Goal: Contribute content: Contribute content

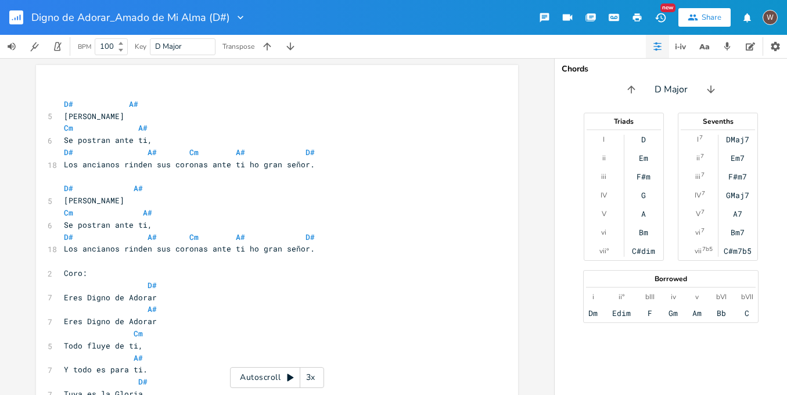
click at [18, 19] on icon "button" at bounding box center [17, 18] width 1 height 4
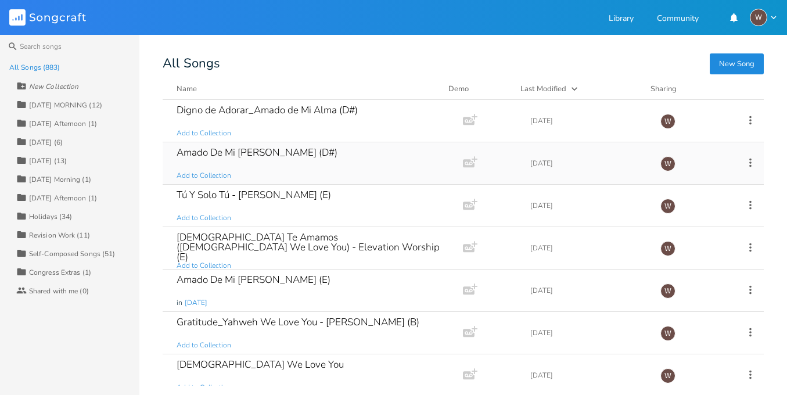
click at [254, 171] on div "Amado De Mi [PERSON_NAME] (D#) Add to Collection" at bounding box center [311, 163] width 268 height 42
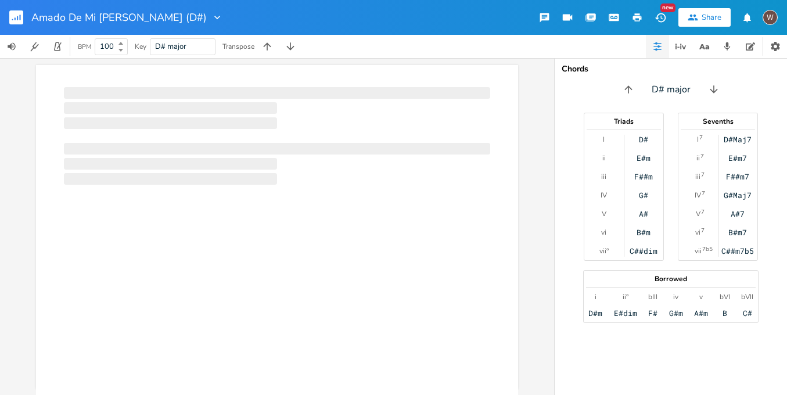
scroll to position [0, 1]
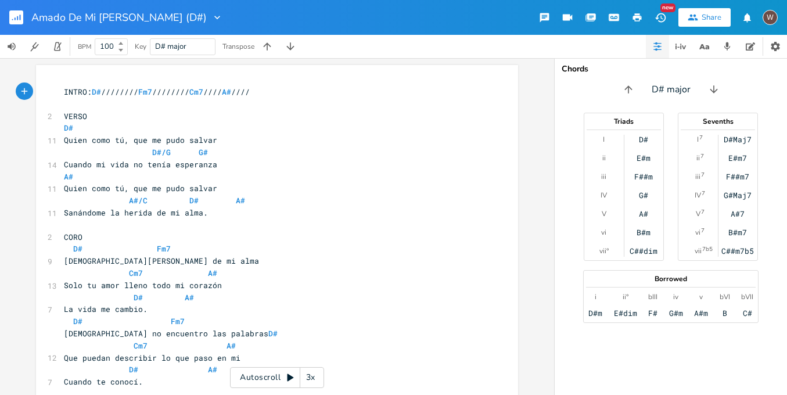
click at [16, 17] on rect "button" at bounding box center [16, 17] width 14 height 14
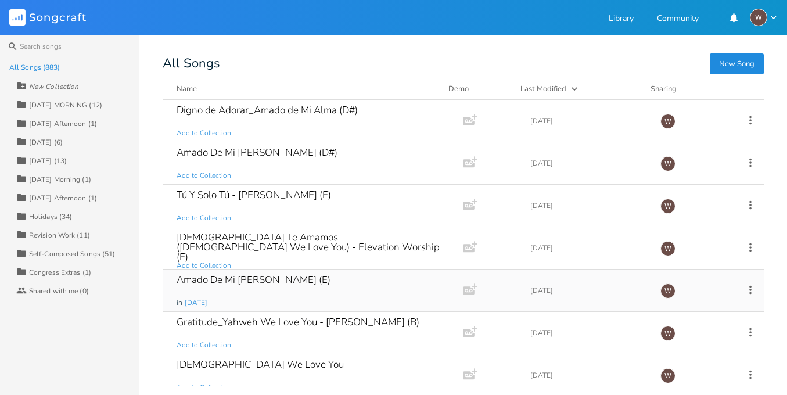
click at [314, 282] on div "Amado De Mi [PERSON_NAME] (E)" at bounding box center [254, 280] width 154 height 10
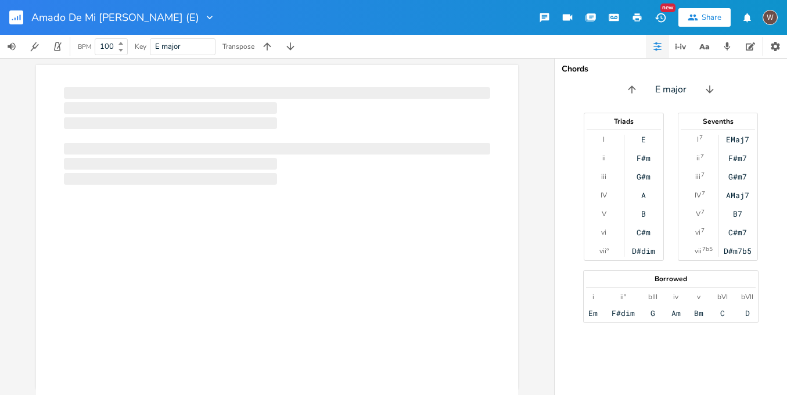
scroll to position [0, 1]
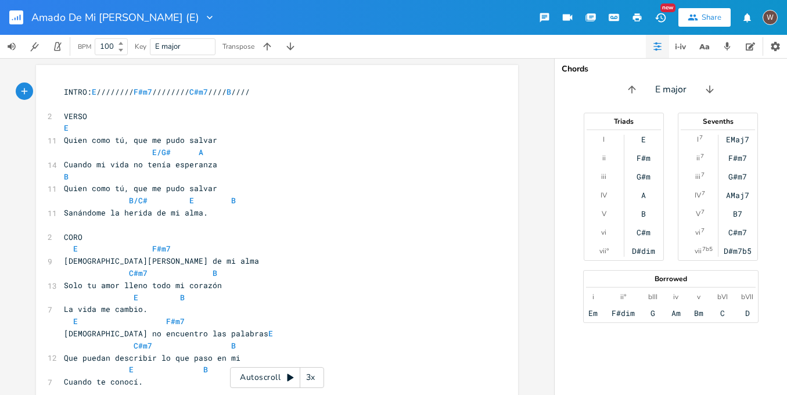
click at [216, 16] on icon "button" at bounding box center [210, 18] width 12 height 12
click at [366, 22] on div "Amado De Mi [PERSON_NAME] (E) Edit Rename Collection Collections Delete Delete …" at bounding box center [393, 17] width 787 height 35
click at [216, 22] on icon "button" at bounding box center [210, 18] width 12 height 12
click at [20, 18] on icon "button" at bounding box center [20, 18] width 1 height 6
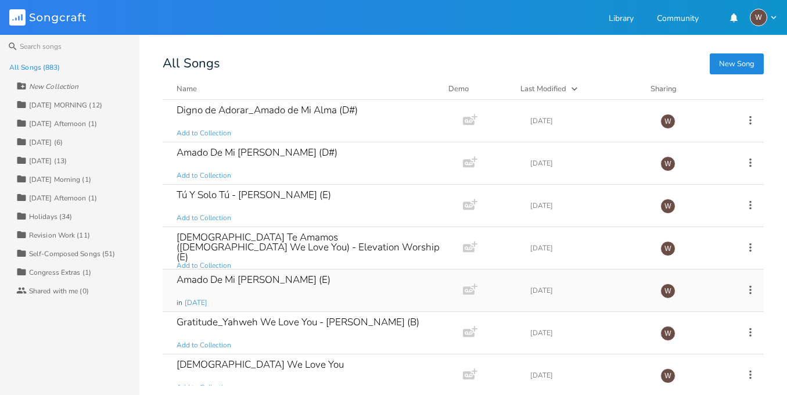
click at [744, 288] on icon at bounding box center [750, 290] width 13 height 13
click at [686, 198] on span "Duplicate Make a Copy" at bounding box center [680, 199] width 51 height 8
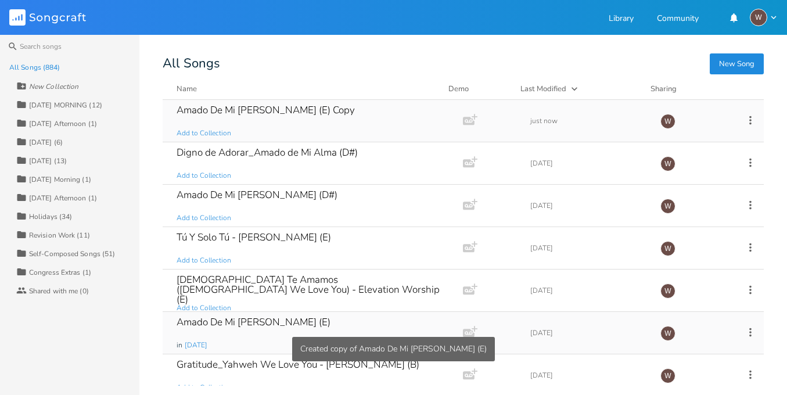
click at [334, 121] on div "Amado De Mi [PERSON_NAME] (E) Copy Add to Collection" at bounding box center [311, 121] width 268 height 42
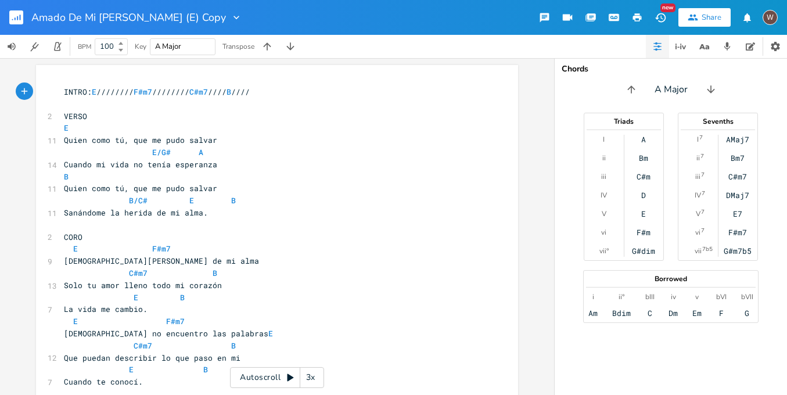
scroll to position [0, 1]
click at [161, 49] on input "A Major" at bounding box center [168, 46] width 27 height 10
type input "E Major"
click at [295, 45] on icon "button" at bounding box center [291, 47] width 12 height 12
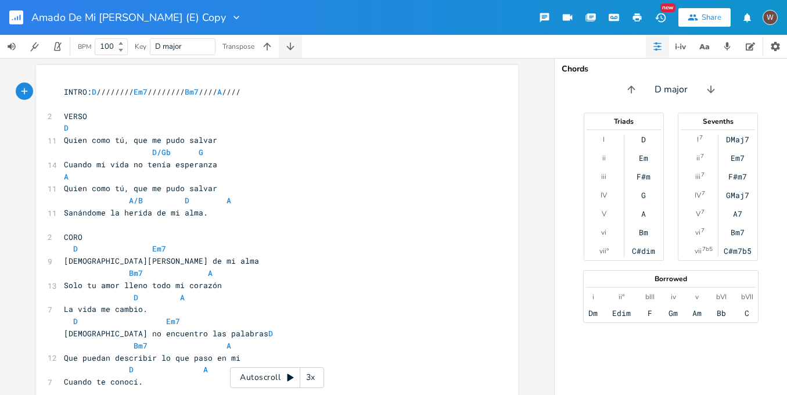
click at [295, 45] on icon "button" at bounding box center [291, 47] width 12 height 12
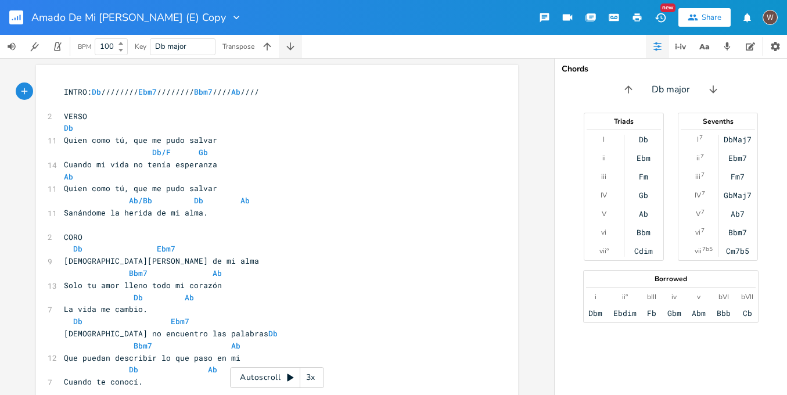
click at [295, 45] on icon "button" at bounding box center [291, 47] width 12 height 12
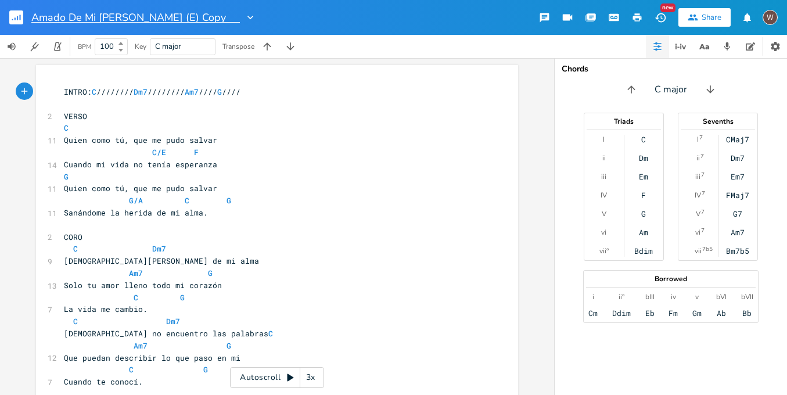
click at [212, 20] on input "Amado De Mi [PERSON_NAME] (E) Copy" at bounding box center [135, 17] width 209 height 10
type input "Amado De Mi [PERSON_NAME] (Key C, original)"
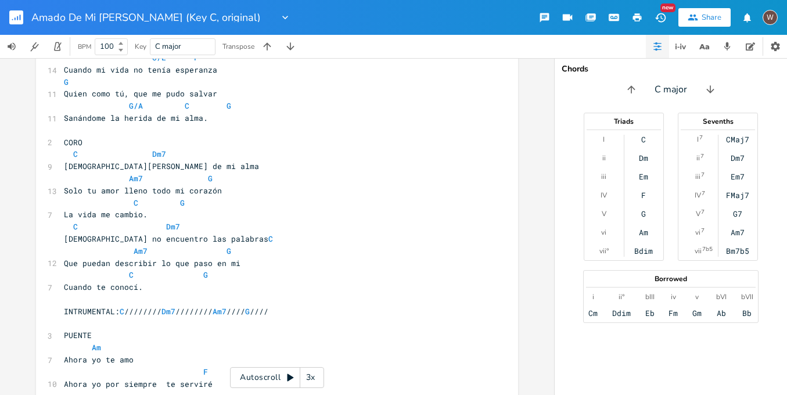
scroll to position [0, 0]
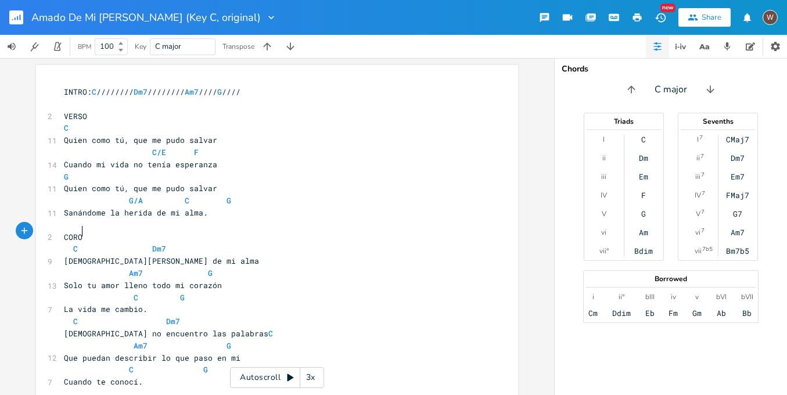
click at [106, 232] on pre "CORO" at bounding box center [272, 237] width 420 height 12
type textarea "]"
click at [64, 232] on span "CORO]" at bounding box center [75, 237] width 23 height 10
type textarea "["
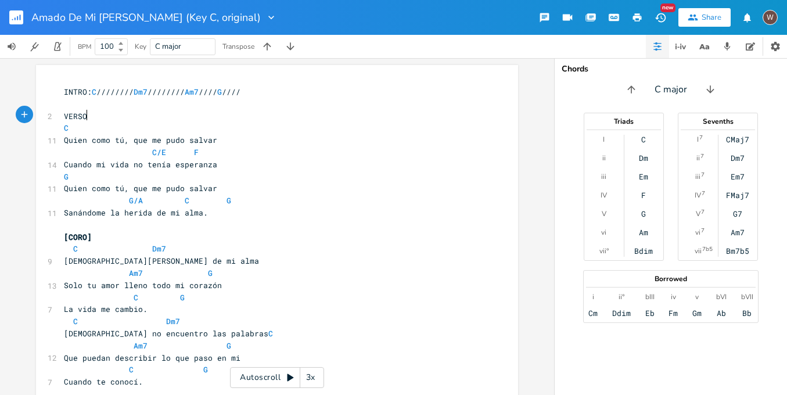
click at [92, 113] on pre "VERSO" at bounding box center [272, 116] width 420 height 12
type textarea "]"
click at [62, 114] on pre "VERSO]" at bounding box center [272, 116] width 420 height 12
type textarea "["
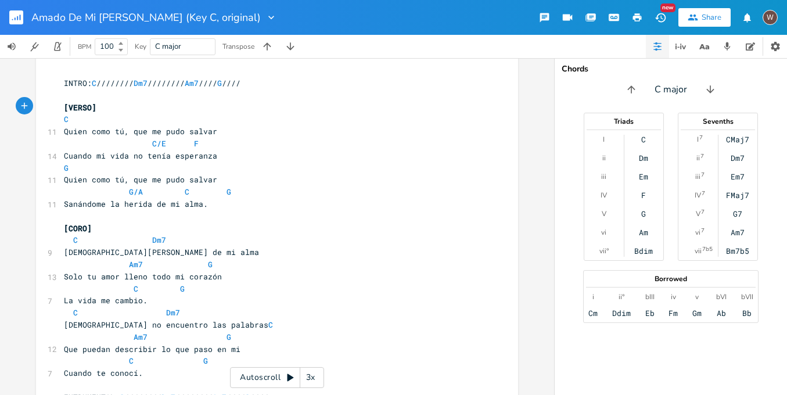
scroll to position [0, 0]
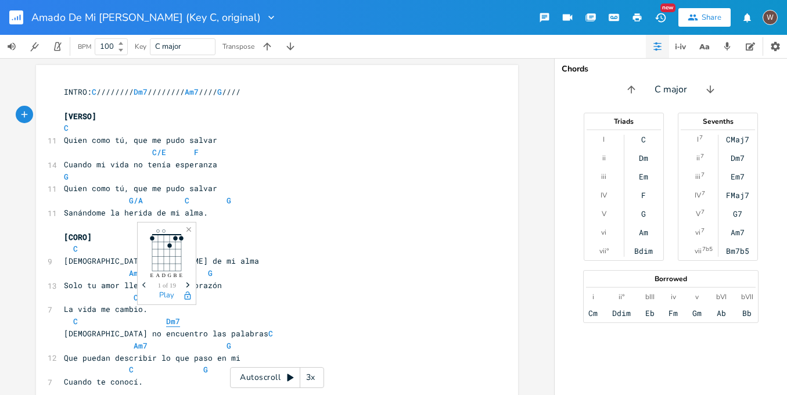
click at [166, 316] on span "Dm7" at bounding box center [173, 321] width 14 height 11
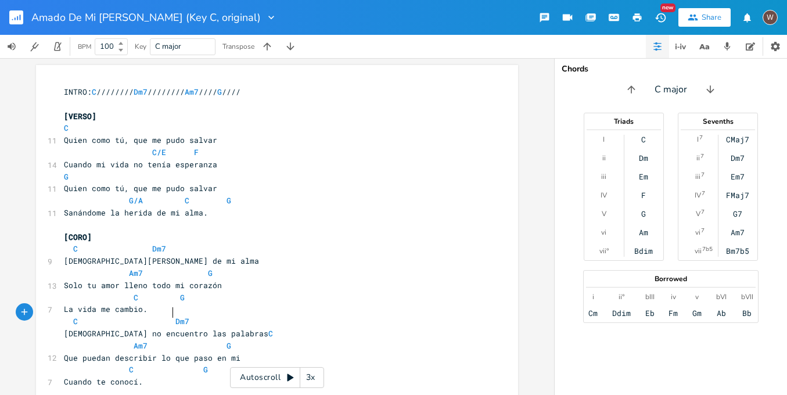
scroll to position [0, 3]
click at [217, 341] on span "Am7 G" at bounding box center [147, 346] width 167 height 10
click at [221, 328] on pre "[DEMOGRAPHIC_DATA] no encuentro las palabras C" at bounding box center [272, 334] width 420 height 12
click at [88, 91] on span "INTRO: C //////// Dm7 //////// Am7 //// G ////" at bounding box center [152, 92] width 177 height 10
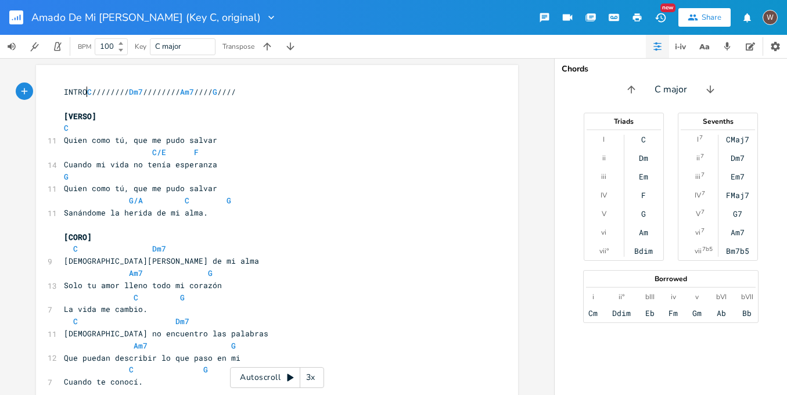
type textarea "]"
click at [64, 94] on span "INTRO] C //////// Dm7 //////// Am7 //// G ////" at bounding box center [152, 92] width 177 height 10
type textarea "["
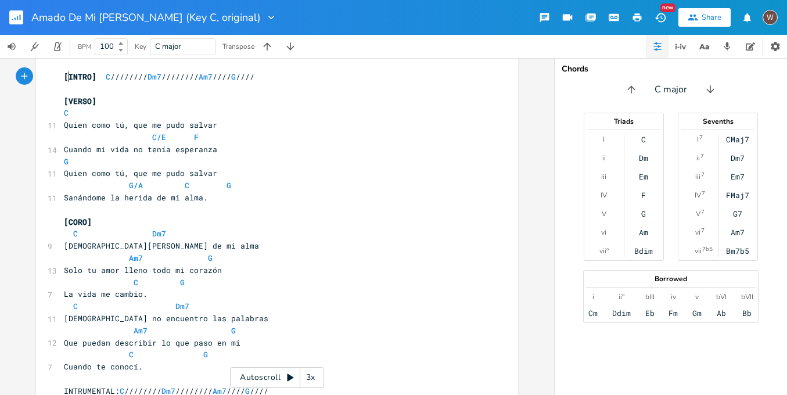
scroll to position [110, 0]
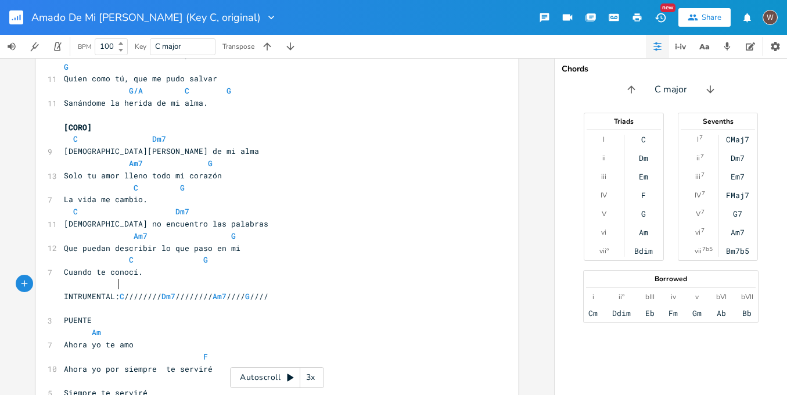
click at [114, 291] on span "INTRUMENTAL: C //////// Dm7 //////// Am7 //// G ////" at bounding box center [166, 296] width 205 height 10
type textarea "]"
click at [64, 291] on span "INTRUMENTAL] C //////// Dm7 //////// Am7 //// G ////" at bounding box center [166, 296] width 205 height 10
type textarea "["
click at [91, 314] on pre "PUENTE" at bounding box center [272, 320] width 420 height 12
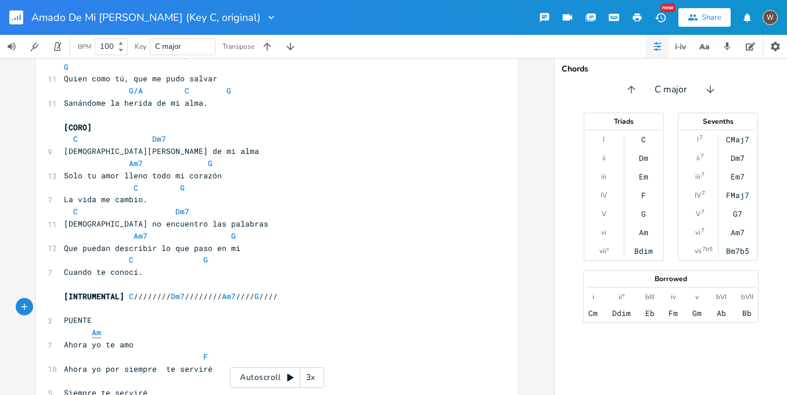
type textarea "]"
click at [62, 314] on pre "PUENTE]" at bounding box center [272, 320] width 420 height 12
type textarea "["
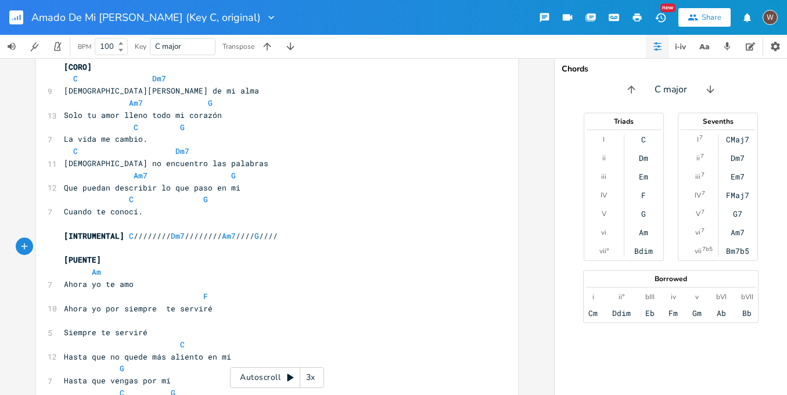
scroll to position [191, 0]
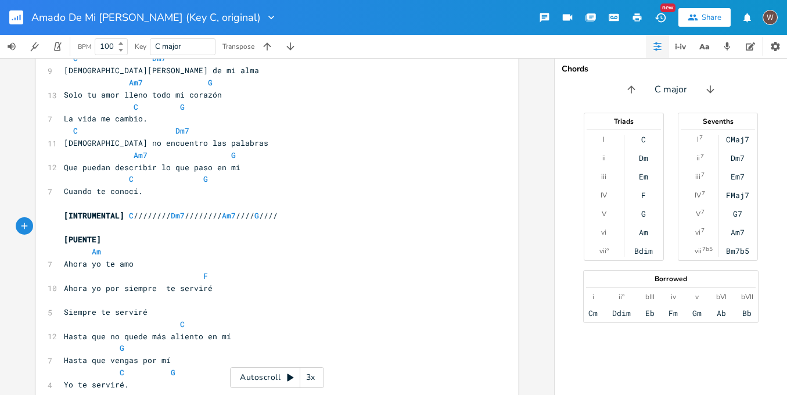
click at [158, 283] on span "Ahora yo por siempre te serviré" at bounding box center [138, 288] width 149 height 10
click at [191, 271] on span "F" at bounding box center [136, 276] width 144 height 10
click at [140, 294] on pre "​" at bounding box center [272, 300] width 420 height 12
type textarea "F"
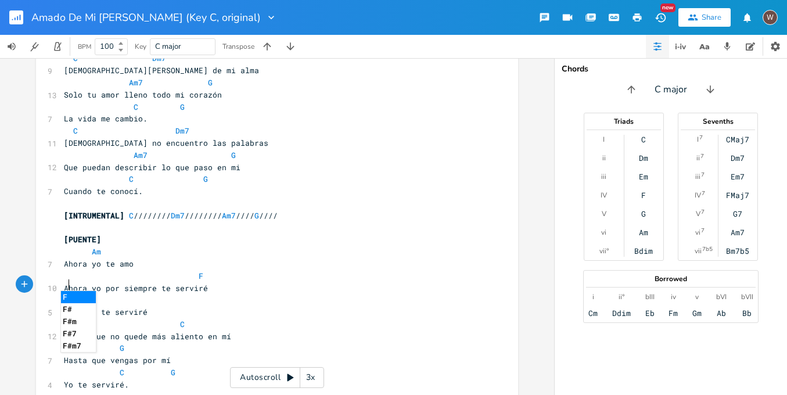
click at [87, 294] on pre "F" at bounding box center [272, 300] width 420 height 12
click at [64, 295] on span "F" at bounding box center [66, 300] width 5 height 11
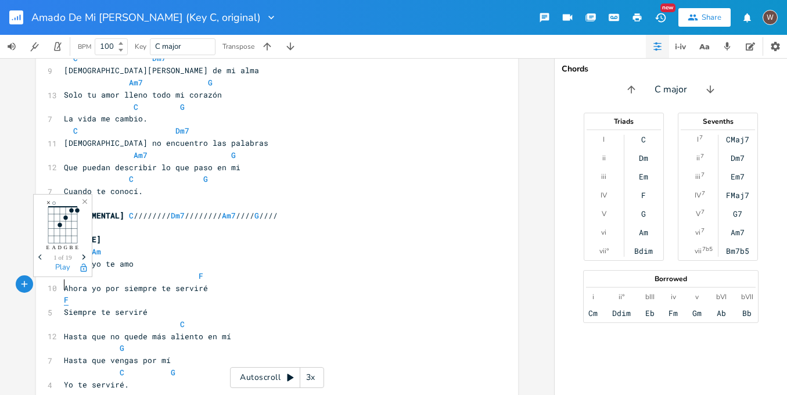
click at [64, 295] on span "F" at bounding box center [66, 300] width 5 height 11
click at [110, 343] on span "G" at bounding box center [94, 348] width 60 height 10
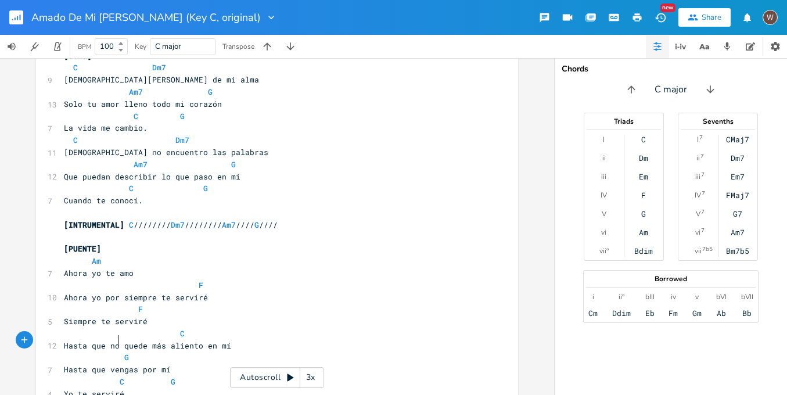
scroll to position [171, 0]
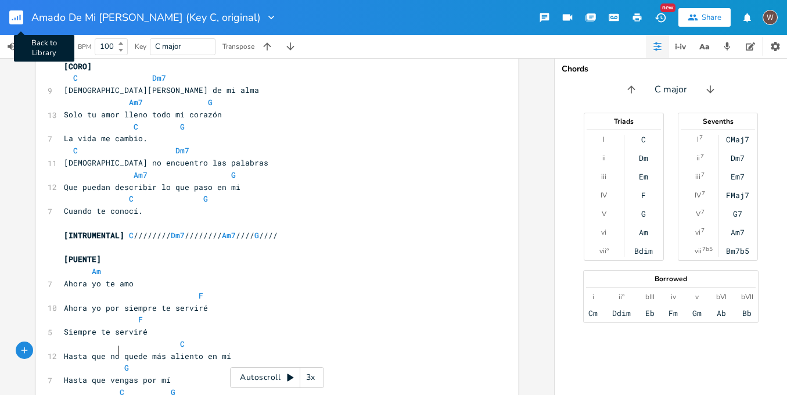
click at [17, 21] on rect "button" at bounding box center [16, 17] width 14 height 14
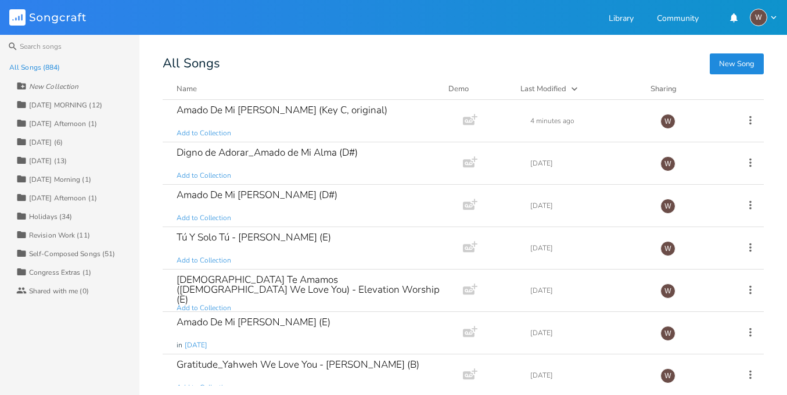
click at [743, 66] on button "New Song" at bounding box center [737, 63] width 54 height 21
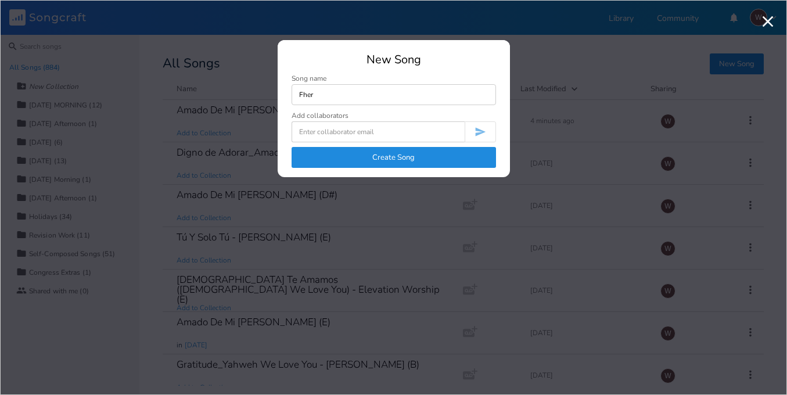
type input "Fher"
click at [428, 157] on button "Create Song" at bounding box center [394, 157] width 205 height 21
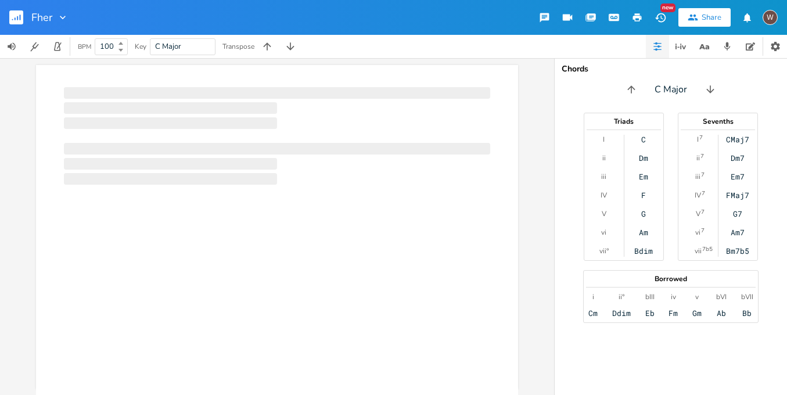
scroll to position [0, 1]
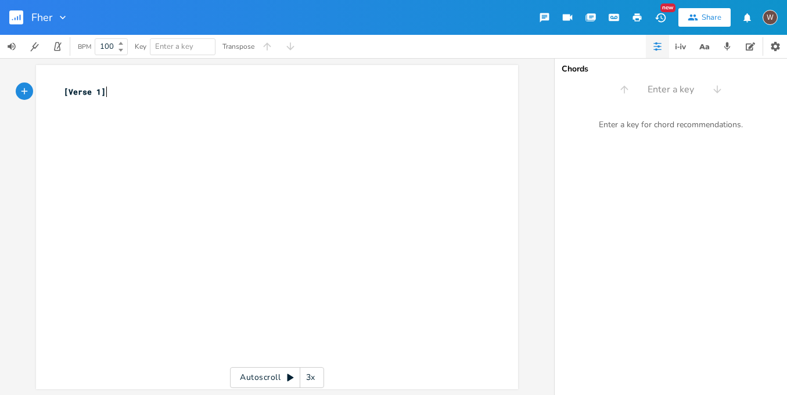
type textarea "1]"
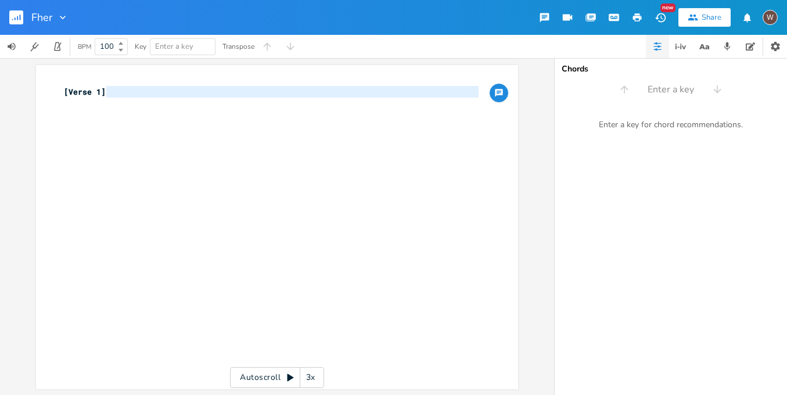
type textarea "[Verse 1]"
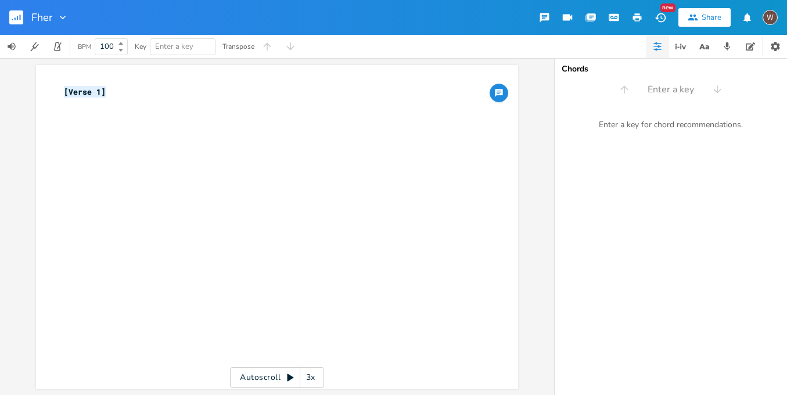
drag, startPoint x: 157, startPoint y: 87, endPoint x: 40, endPoint y: 92, distance: 118.1
click at [40, 92] on div "[Verse 1] x [Verse 1] ​" at bounding box center [277, 227] width 482 height 324
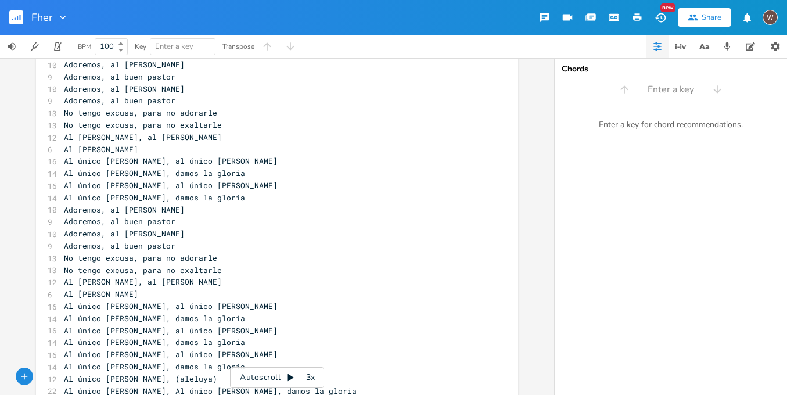
scroll to position [0, 0]
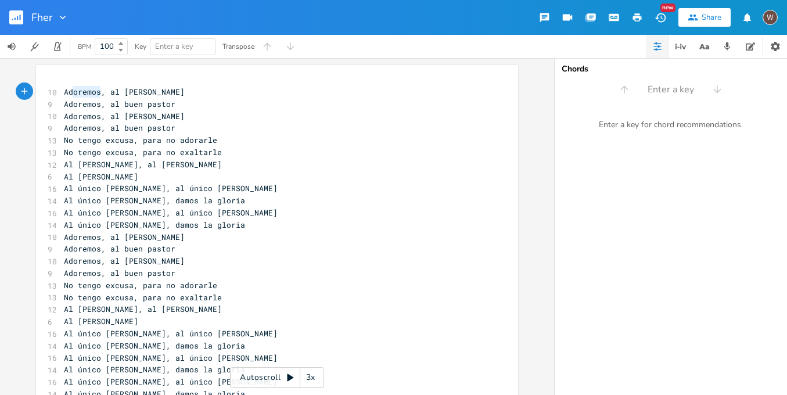
type textarea "Adoremos"
drag, startPoint x: 96, startPoint y: 91, endPoint x: 62, endPoint y: 92, distance: 34.9
click at [64, 92] on span "Adoremos, al [PERSON_NAME]" at bounding box center [124, 92] width 121 height 10
click at [34, 16] on input "Fher" at bounding box center [41, 17] width 21 height 10
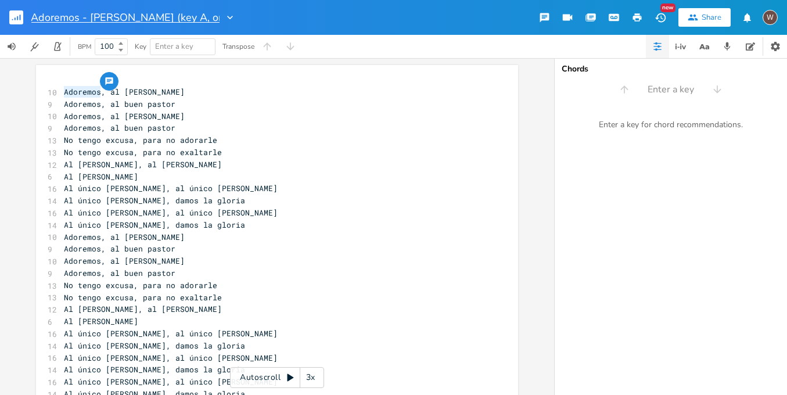
type input "Adoremos - [PERSON_NAME] (key A, original)"
click at [64, 91] on span "Adoremos, al [PERSON_NAME]" at bounding box center [124, 92] width 121 height 10
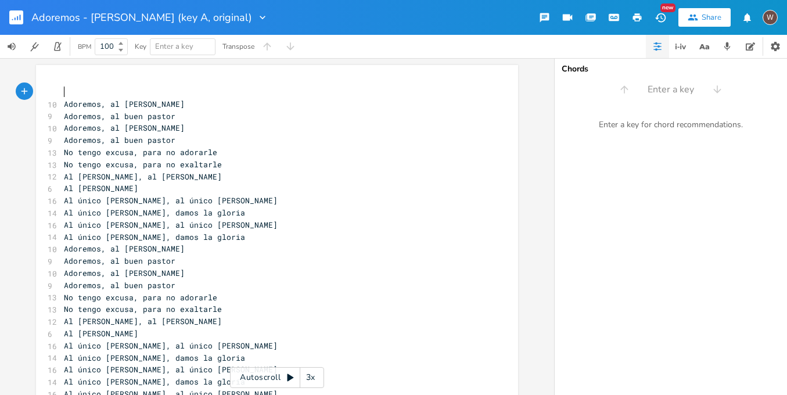
type textarea "a"
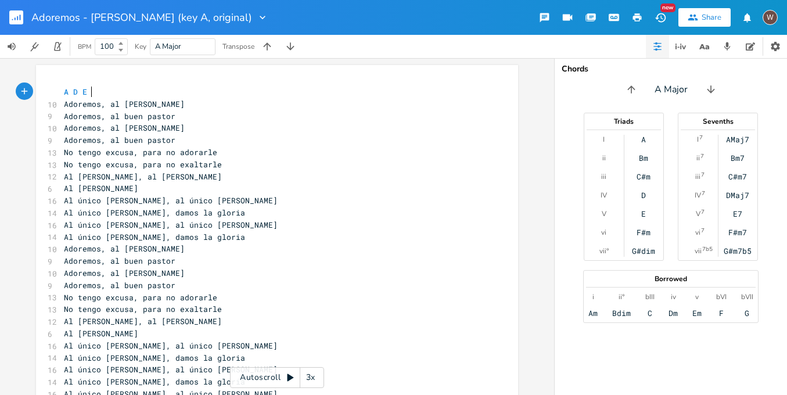
scroll to position [0, 23]
type textarea "A D E D F"
type textarea "A"
click at [108, 105] on li "A" at bounding box center [114, 104] width 35 height 12
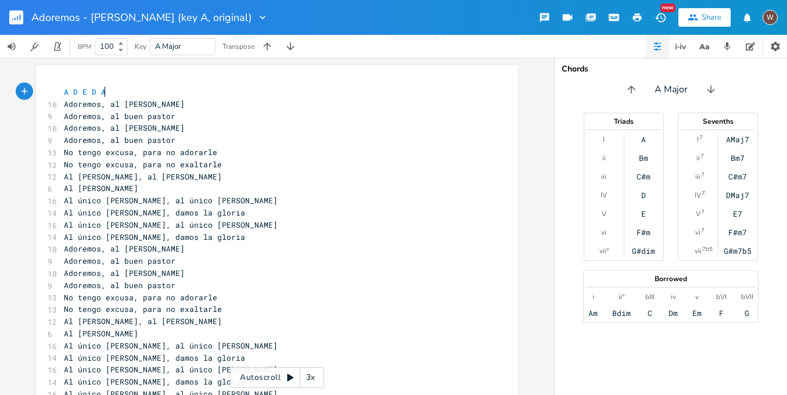
click at [209, 94] on pre "A D E D A" at bounding box center [272, 92] width 420 height 12
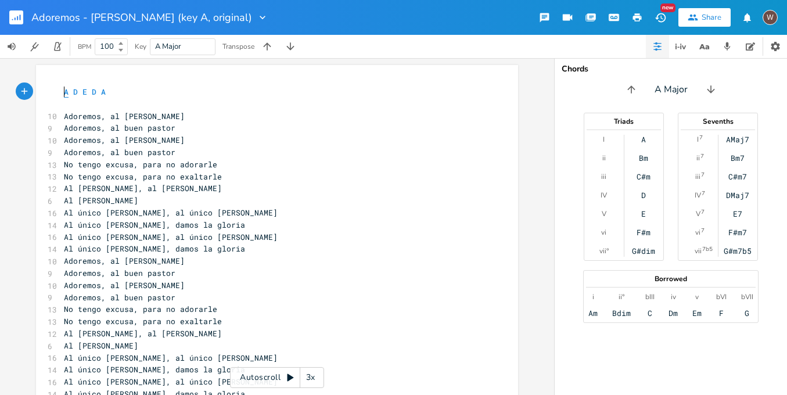
click at [64, 93] on span "A" at bounding box center [66, 92] width 5 height 11
type textarea "INTRO]"
type textarea "["
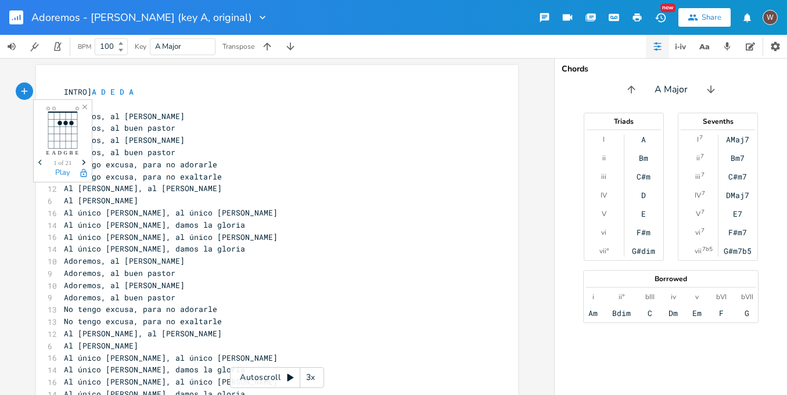
scroll to position [0, 2]
click at [96, 89] on span "A" at bounding box center [98, 92] width 5 height 11
type textarea "|"
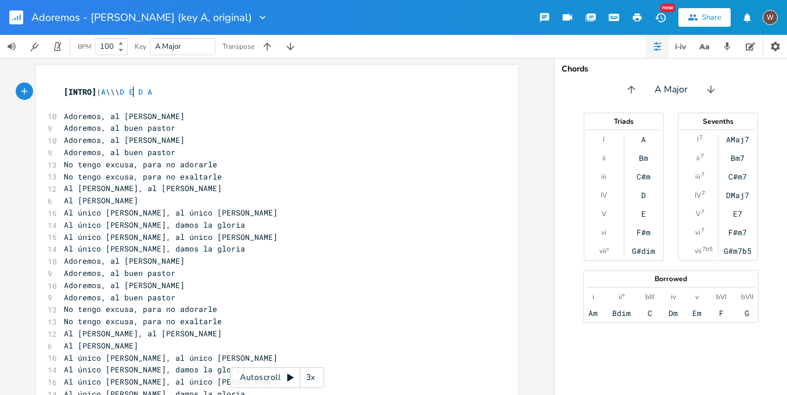
type textarea "\\\|"
drag, startPoint x: 137, startPoint y: 91, endPoint x: 117, endPoint y: 91, distance: 19.8
click at [117, 91] on span "[INTRO] | A \\\| D E D A" at bounding box center [110, 92] width 93 height 10
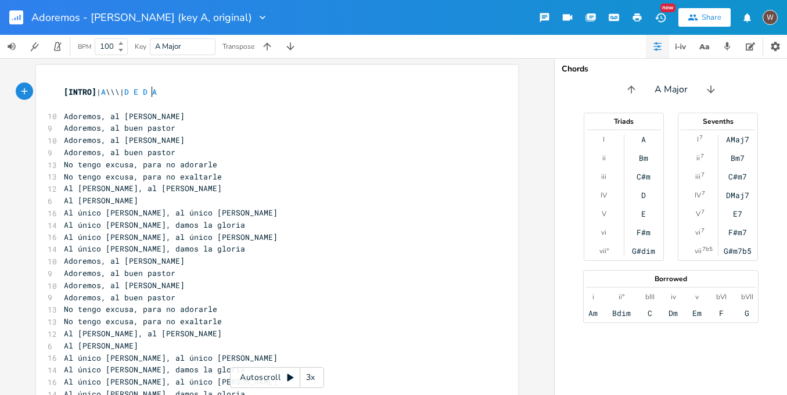
click at [147, 97] on pre "[INTRO] | A \\\| D E D A" at bounding box center [272, 92] width 420 height 12
click at [171, 94] on span "[INTRO] | A \\\| D \\\| E D A" at bounding box center [117, 92] width 107 height 10
paste textarea
click at [185, 93] on span "[INTRO] | A \\\| D \\\| E \\\| D A" at bounding box center [124, 92] width 121 height 10
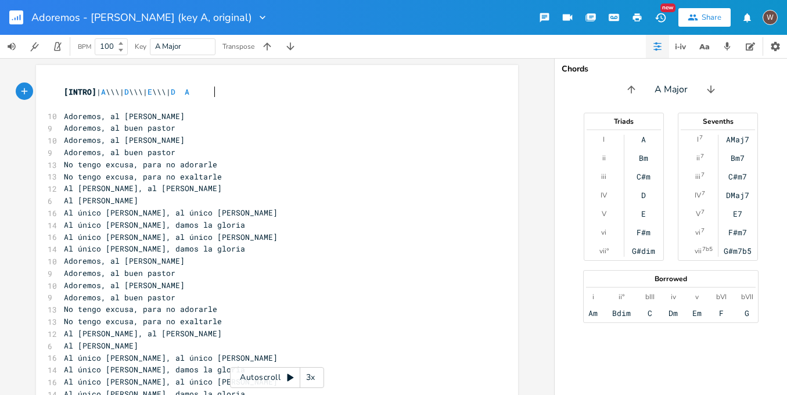
paste textarea
click at [244, 94] on pre "[INTRO] | A \\\| D \\\| E \\\| D \\\| A" at bounding box center [272, 92] width 420 height 12
paste textarea
click at [217, 93] on span "[INTRO] | A \\\| D \\\| E \\\| D \\\| A \\\|" at bounding box center [140, 92] width 153 height 10
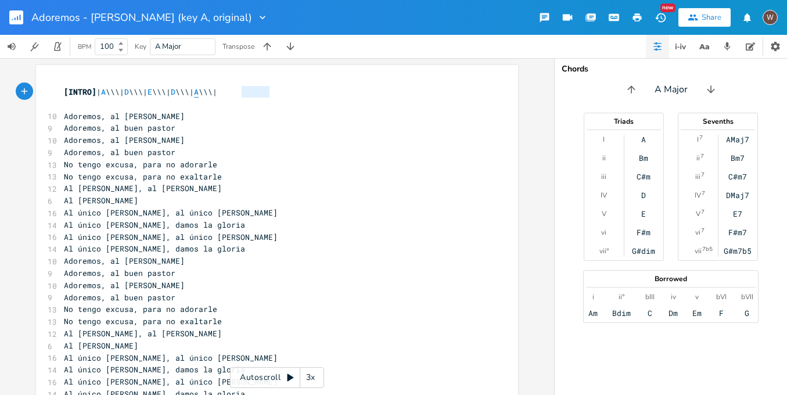
type textarea "A \\\|"
drag, startPoint x: 272, startPoint y: 94, endPoint x: 234, endPoint y: 96, distance: 38.5
click at [234, 96] on pre "[INTRO] | A \\\| D \\\| E \\\| D \\\| A \\\|" at bounding box center [272, 92] width 420 height 12
click at [137, 93] on span "[INTRO] | A \\\| D \\\| E \\\| D \\\| A \\\|" at bounding box center [140, 92] width 153 height 10
paste textarea
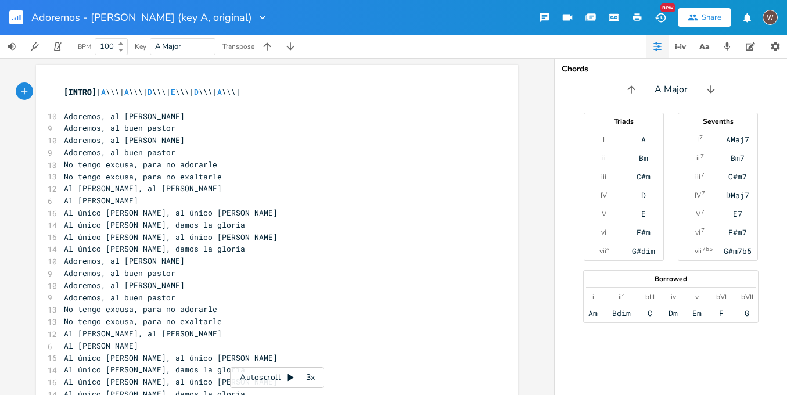
scroll to position [0, 1]
type textarea "D \\\|"
drag, startPoint x: 198, startPoint y: 94, endPoint x: 170, endPoint y: 91, distance: 28.0
click at [170, 91] on span "[INTRO] | A \\\| A \\\| D \\\| E \\\| D \\\| A \\\|" at bounding box center [152, 92] width 177 height 10
click at [176, 97] on span "E" at bounding box center [173, 92] width 5 height 11
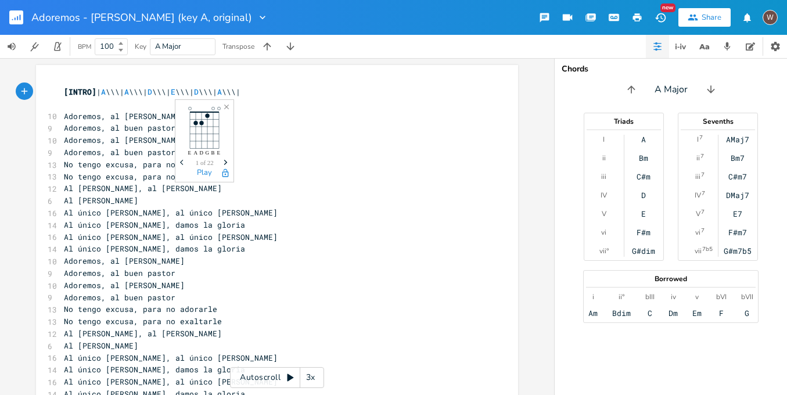
paste textarea
click at [241, 95] on span "[INTRO] | A \\\| A \\\| D \\\| D \\\| E \\\| D \\\| A \\\|" at bounding box center [164, 92] width 200 height 10
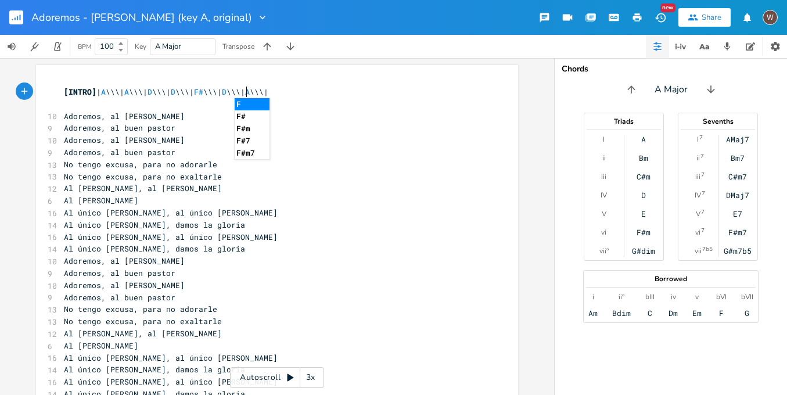
scroll to position [0, 8]
type textarea "F#M"
type textarea "M"
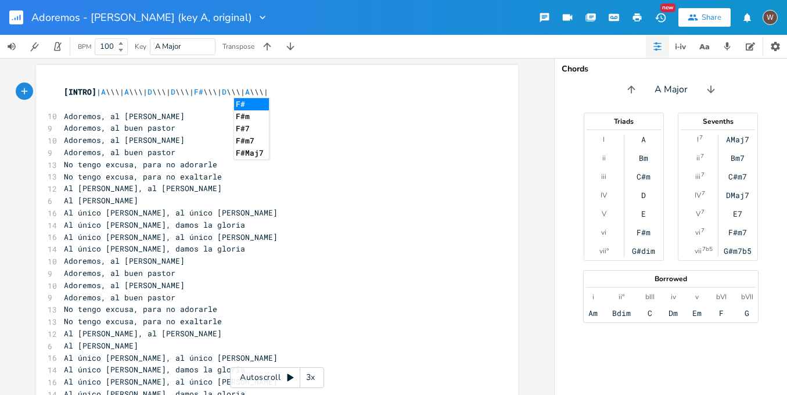
type textarea "m"
click at [336, 113] on pre "Adoremos, al [PERSON_NAME]" at bounding box center [272, 116] width 420 height 12
click at [106, 95] on span "A" at bounding box center [103, 92] width 5 height 11
type textarea "A"
click at [106, 95] on span "A" at bounding box center [103, 92] width 5 height 11
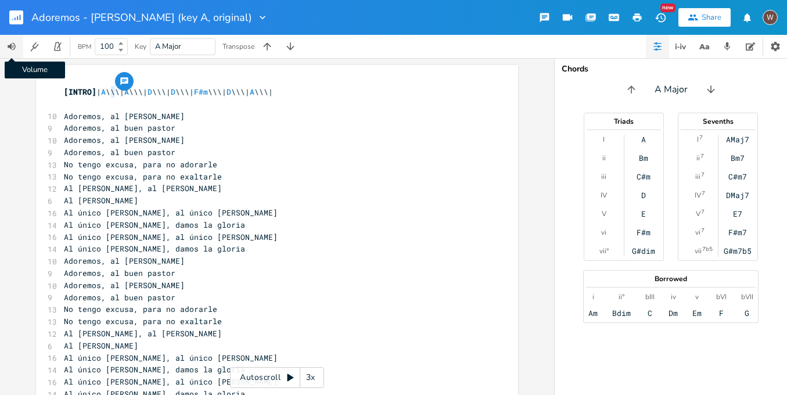
click at [18, 49] on button "Volume" at bounding box center [11, 46] width 23 height 23
click at [70, 73] on div at bounding box center [70, 70] width 8 height 8
click at [129, 94] on span "A" at bounding box center [126, 92] width 5 height 11
type textarea "A"
click at [129, 94] on span "A" at bounding box center [126, 92] width 5 height 11
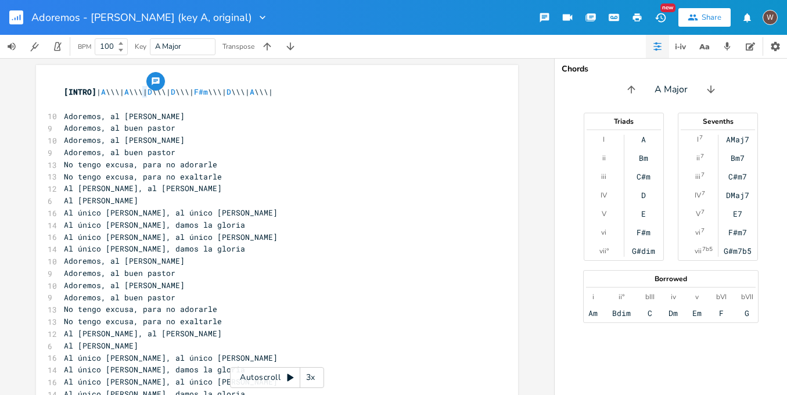
click at [273, 92] on span "[INTRO] | A \\\| A \\\| D \\\| D \\\| F#m \\\| D \\\| A \\\|" at bounding box center [168, 92] width 209 height 10
type textarea "E"
click at [273, 92] on span "[INTRO] | A \\\| A \\\| D \\\| D \\\| F#m \\\| E \\\| A \\\|" at bounding box center [168, 92] width 209 height 10
type textarea "D"
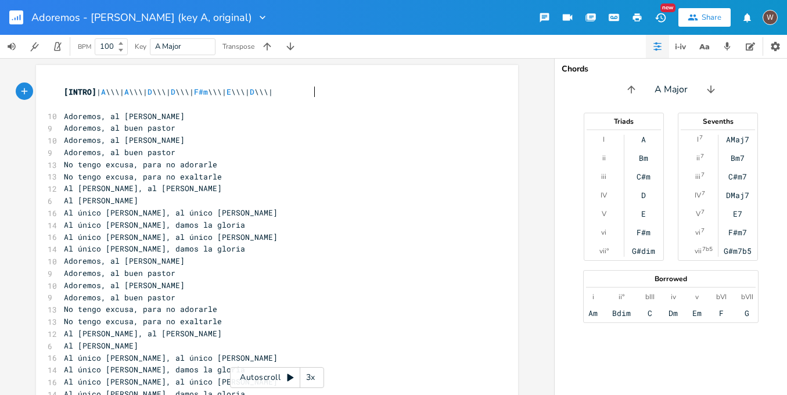
scroll to position [0, 4]
type textarea "F#m \\\|"
drag, startPoint x: 271, startPoint y: 91, endPoint x: 232, endPoint y: 92, distance: 38.4
click at [232, 92] on span "[INTRO] | A \\\| A \\\| D \\\| D \\\| F#m \\\| E \\\| D \\\|" at bounding box center [168, 92] width 209 height 10
click at [269, 100] on pre "​" at bounding box center [272, 104] width 420 height 12
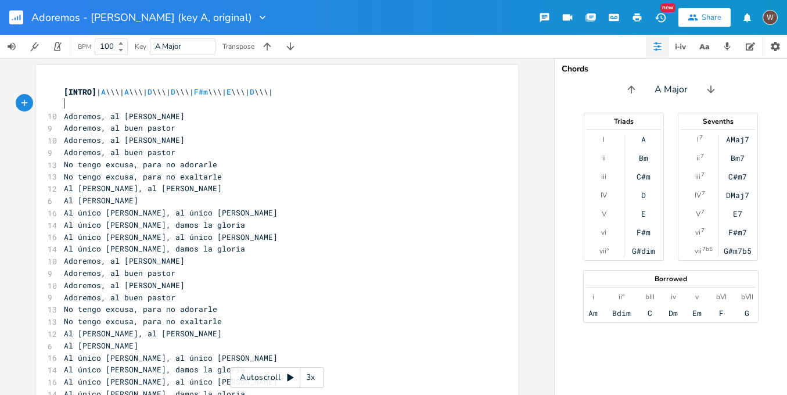
click at [270, 96] on span "[INTRO] | A \\\| A \\\| D \\\| D \\\| F#m \\\| E \\\| D \\\|" at bounding box center [168, 92] width 209 height 10
paste textarea
click at [270, 96] on span "[INTRO] | A \\\| A \\\| D \\\| D \\\| F#m \\\|F#m \\\| E \\\| D \\\|" at bounding box center [187, 92] width 246 height 10
click at [133, 107] on pre "​" at bounding box center [272, 104] width 420 height 12
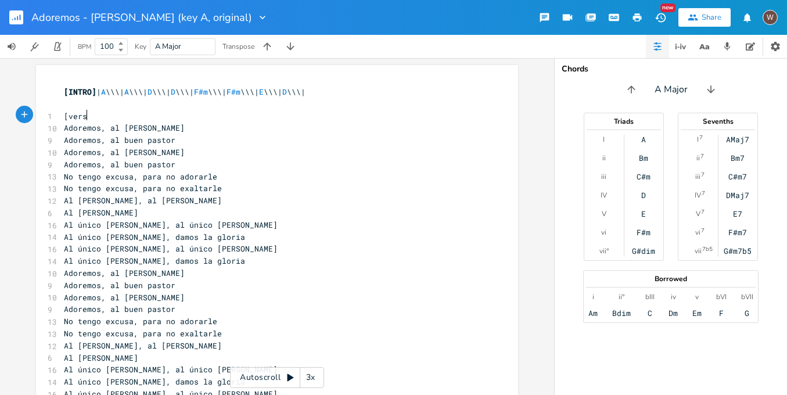
type textarea "[verso"
type textarea "VERSO]"
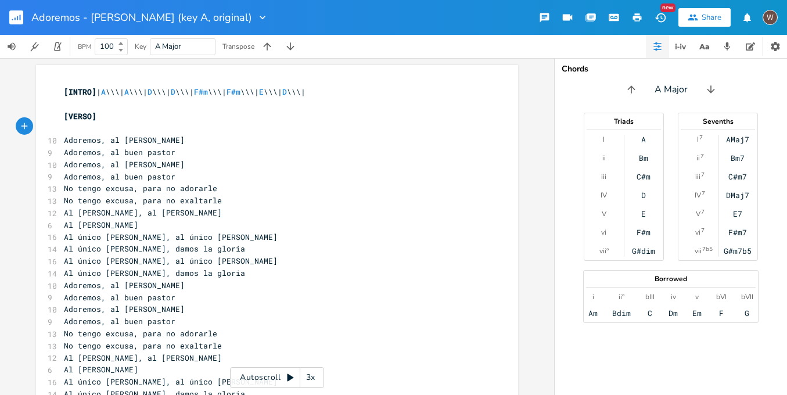
click at [200, 142] on pre "Adoremos, al [PERSON_NAME]" at bounding box center [272, 140] width 420 height 12
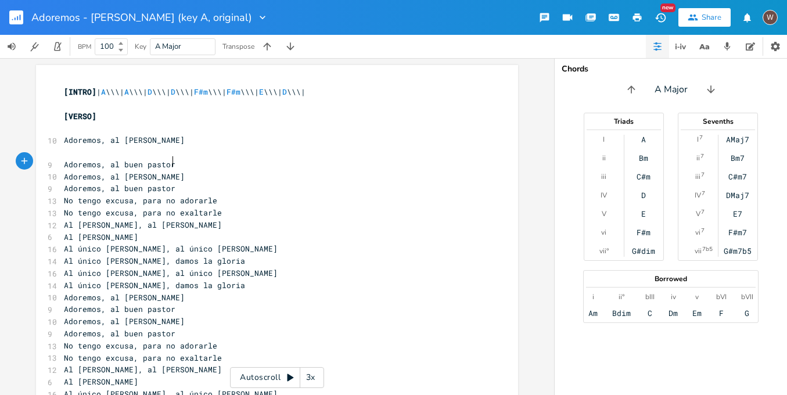
click at [189, 164] on pre "Adoremos, al buen pastor" at bounding box center [272, 165] width 420 height 12
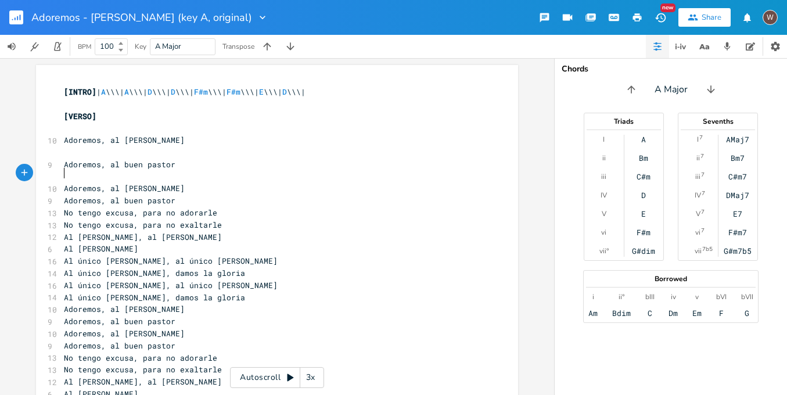
click at [187, 183] on pre "Adoremos, al [PERSON_NAME]" at bounding box center [272, 188] width 420 height 12
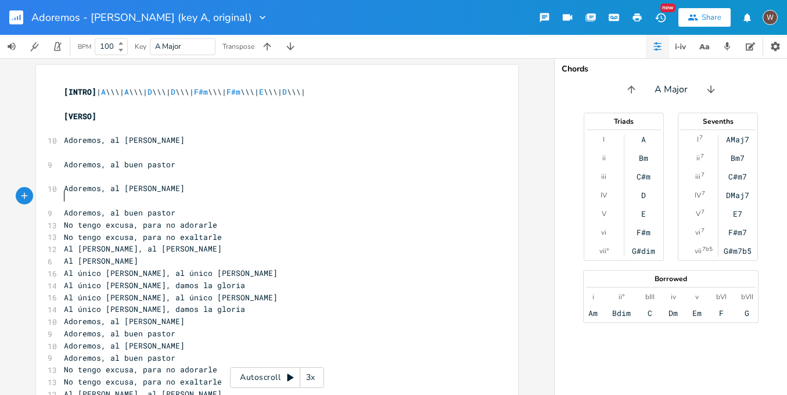
click at [191, 208] on pre "Adoremos, al buen pastor" at bounding box center [272, 213] width 420 height 12
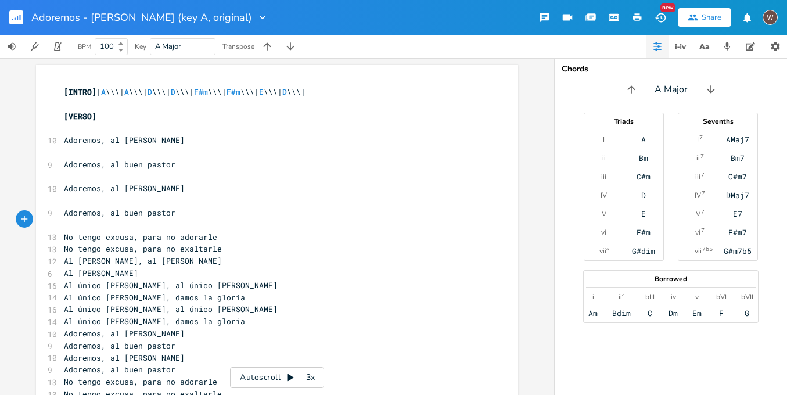
click at [139, 114] on pre "[VERSO]" at bounding box center [272, 116] width 420 height 12
type textarea "(X2)"
click at [131, 125] on pre "​" at bounding box center [272, 128] width 420 height 12
type textarea "A D"
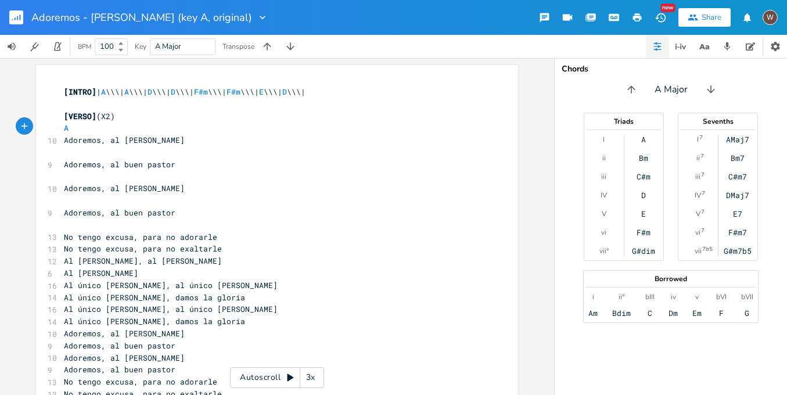
scroll to position [0, 11]
click at [124, 149] on pre "​" at bounding box center [272, 152] width 420 height 12
type textarea "ECD"
type textarea "D F"
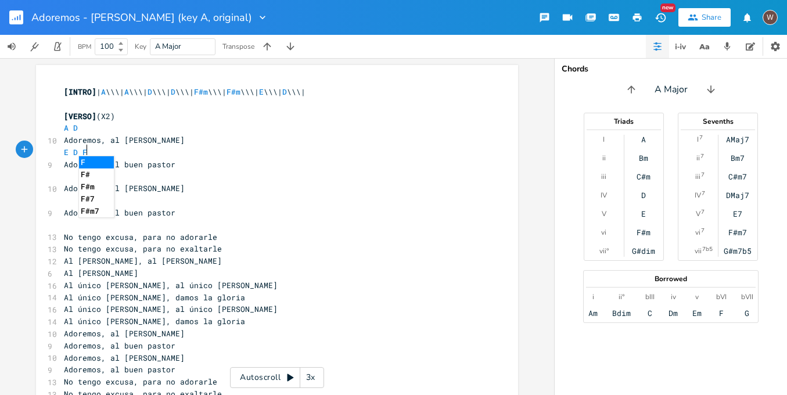
click at [99, 161] on li "F" at bounding box center [96, 162] width 35 height 12
click at [64, 127] on span "A" at bounding box center [66, 128] width 5 height 11
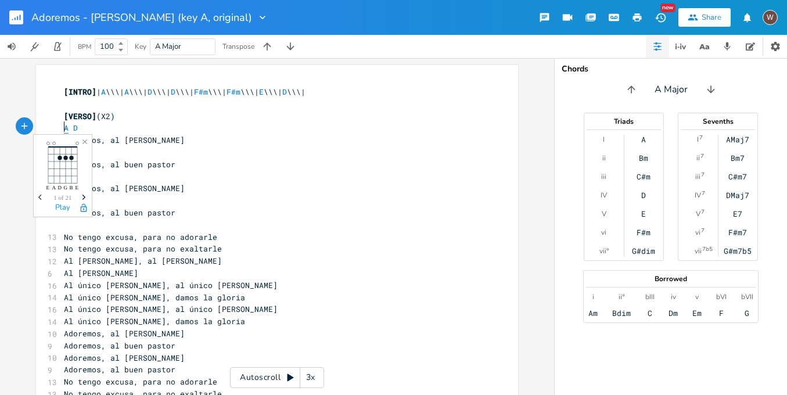
click at [64, 127] on span "A" at bounding box center [66, 128] width 5 height 11
click at [92, 129] on span "D" at bounding box center [94, 128] width 5 height 11
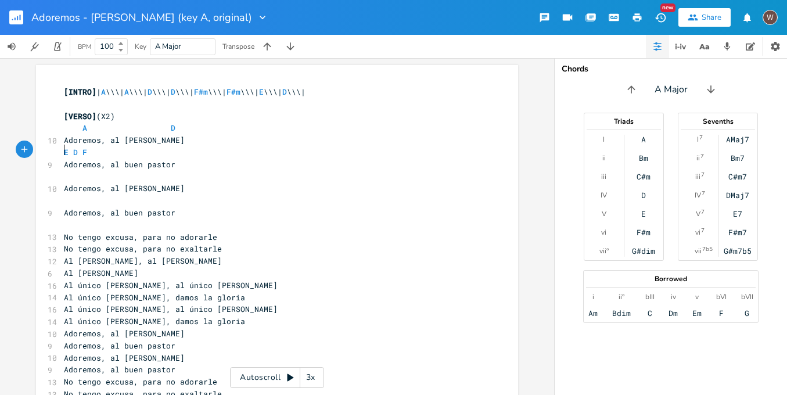
click at [62, 149] on pre "E D F" at bounding box center [272, 152] width 420 height 12
click at [85, 151] on span "E D F" at bounding box center [85, 152] width 42 height 10
click at [110, 151] on span "F" at bounding box center [112, 152] width 5 height 11
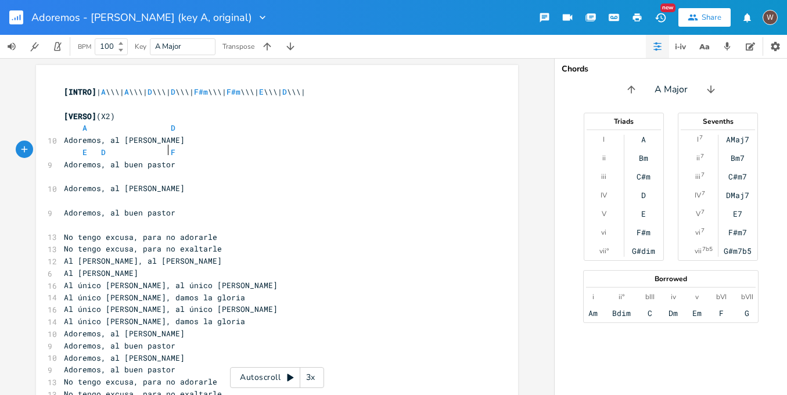
scroll to position [0, 22]
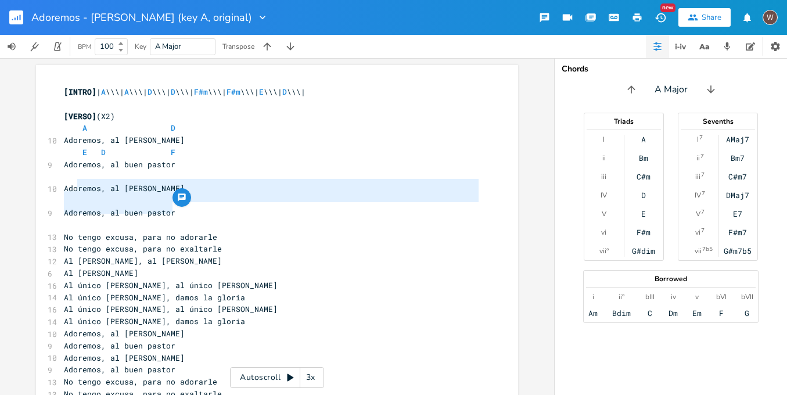
type textarea "Adoremos, al rey de [PERSON_NAME], al buen pastor"
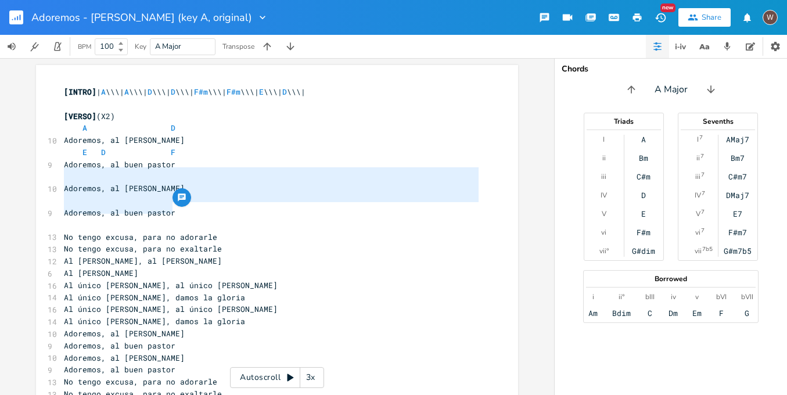
drag, startPoint x: 177, startPoint y: 208, endPoint x: 53, endPoint y: 174, distance: 129.0
click at [53, 174] on div "Adoremos, al rey de [PERSON_NAME], al buen pastor x [INTRO] | A \\\| A \\\| D \…" at bounding box center [277, 307] width 482 height 484
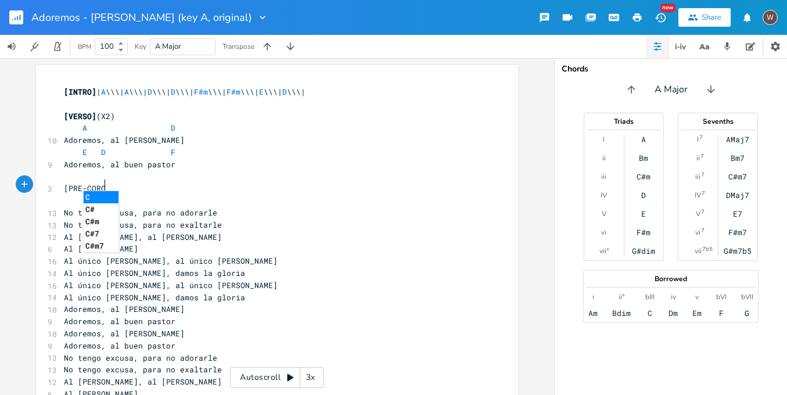
scroll to position [0, 35]
type textarea "[PRE-CORO]"
click at [118, 195] on pre "​" at bounding box center [272, 201] width 420 height 12
click at [220, 210] on pre "No tengo excusa, para no adorarle" at bounding box center [272, 213] width 420 height 12
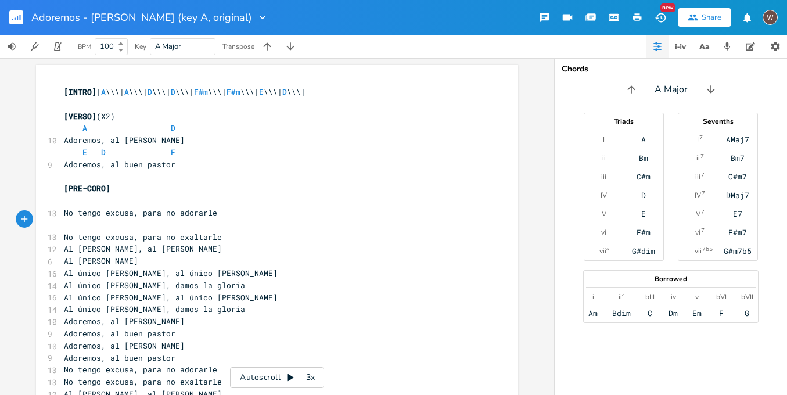
click at [158, 199] on pre "​" at bounding box center [272, 201] width 420 height 12
type textarea "D E F"
click at [106, 230] on li "F#m" at bounding box center [96, 233] width 35 height 12
click at [94, 232] on span "No tengo excusa, para no exaltarle" at bounding box center [143, 237] width 158 height 10
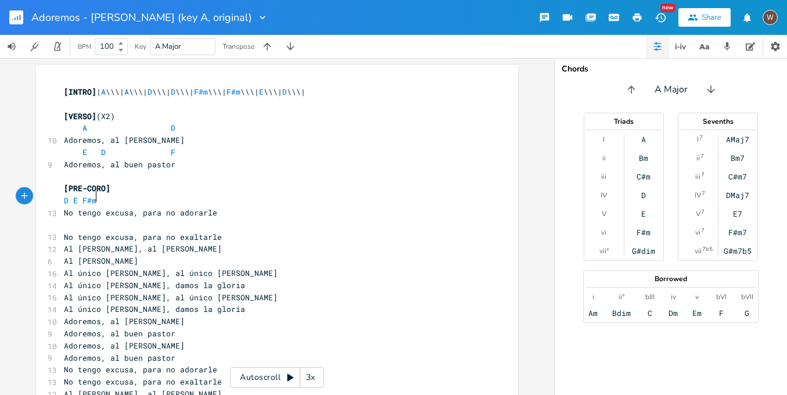
click at [87, 232] on span "No tengo excusa, para no exaltarle" at bounding box center [143, 237] width 158 height 10
type textarea "No tengo excusa, para no exaltarle"
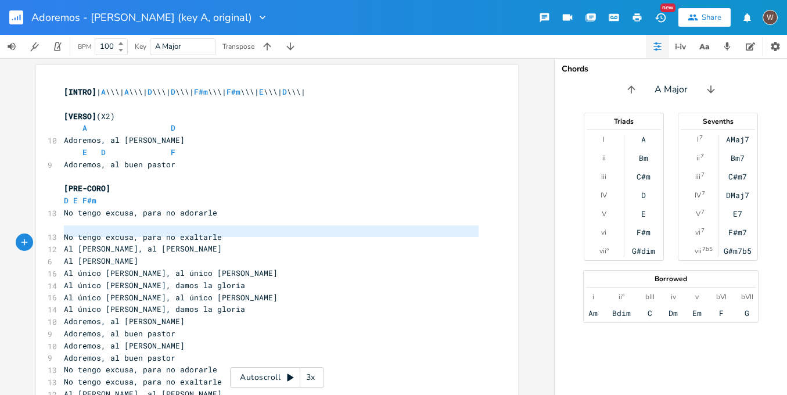
scroll to position [0, 0]
click at [101, 219] on pre "​" at bounding box center [272, 225] width 420 height 12
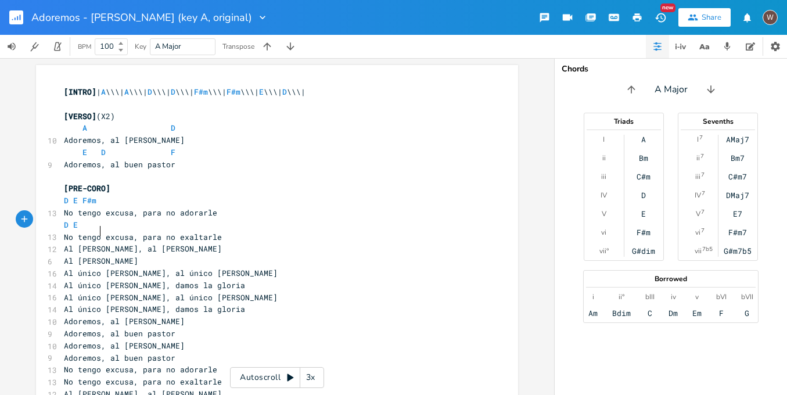
scroll to position [0, 16]
type textarea "D E F"
click at [97, 253] on li "F#m" at bounding box center [96, 256] width 35 height 12
click at [243, 231] on pre "No tengo excusa, para no exaltarle" at bounding box center [272, 237] width 420 height 12
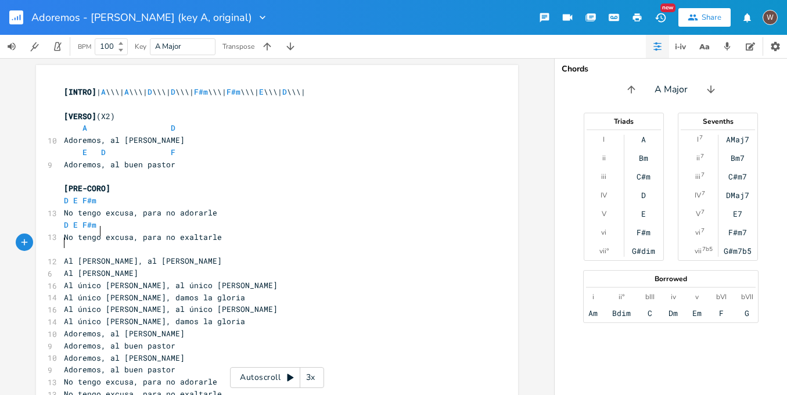
click at [235, 256] on pre "Al [PERSON_NAME], al [PERSON_NAME]" at bounding box center [272, 261] width 420 height 12
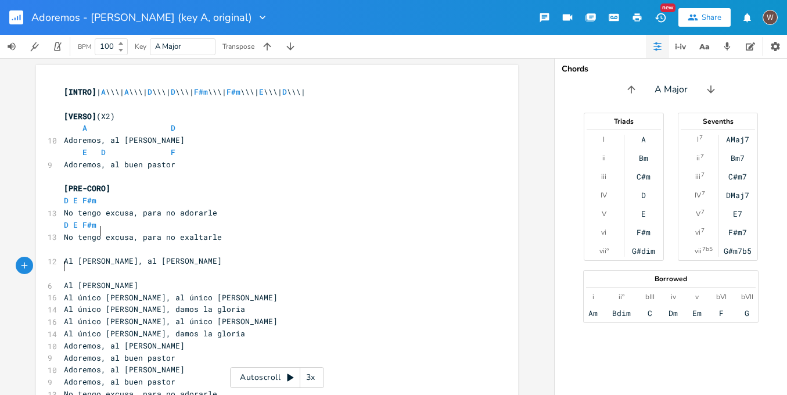
click at [191, 280] on pre "Al [PERSON_NAME]" at bounding box center [272, 286] width 420 height 12
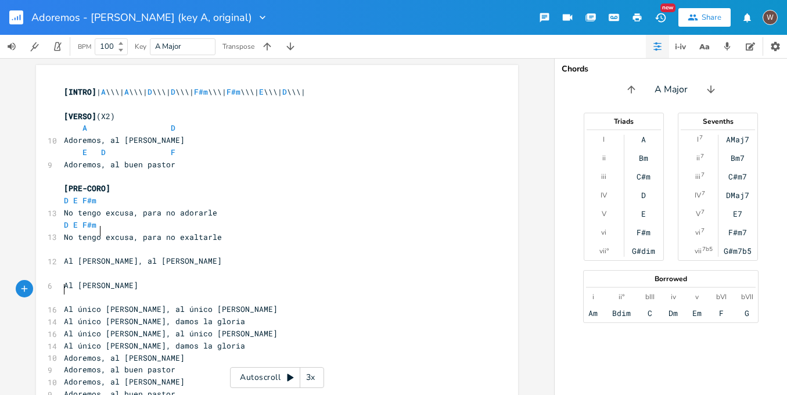
click at [138, 243] on pre "​" at bounding box center [272, 249] width 420 height 12
type textarea "DE"
type textarea "E"
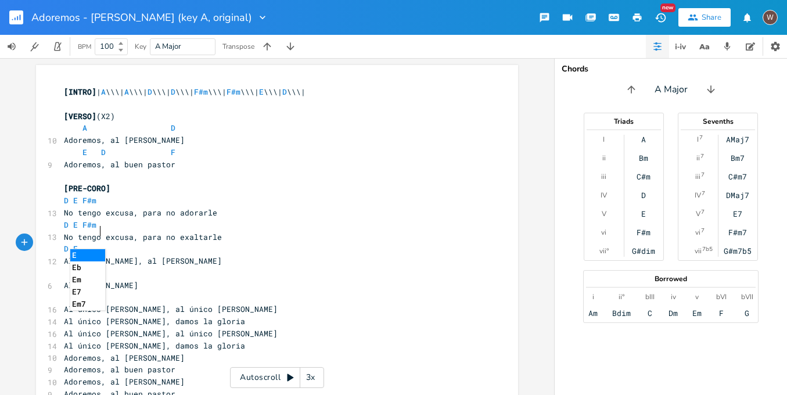
click at [131, 267] on pre "​" at bounding box center [272, 273] width 420 height 12
click at [119, 243] on pre "D E" at bounding box center [272, 249] width 420 height 12
type textarea "D E"
click at [110, 266] on li "Eb" at bounding box center [105, 268] width 35 height 12
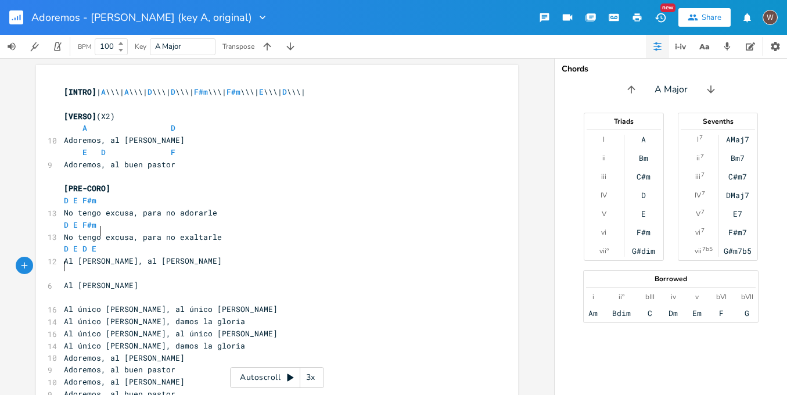
click at [73, 271] on pre "​" at bounding box center [272, 273] width 420 height 12
type textarea "D E"
click at [64, 207] on span "No tengo excusa, para no adorarle" at bounding box center [140, 212] width 153 height 10
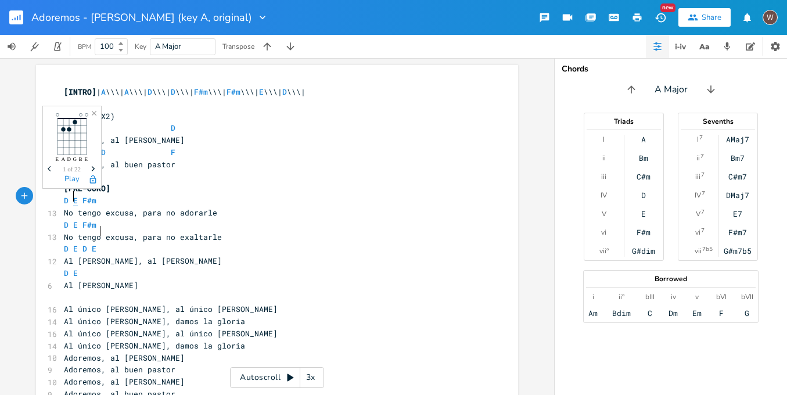
click at [73, 197] on span "E" at bounding box center [75, 200] width 5 height 11
click at [65, 207] on span "No tengo excusa, para no adorarle" at bounding box center [140, 212] width 153 height 10
click at [67, 199] on span "D E F#m" at bounding box center [80, 200] width 33 height 10
click at [134, 196] on span "F#m" at bounding box center [141, 200] width 14 height 11
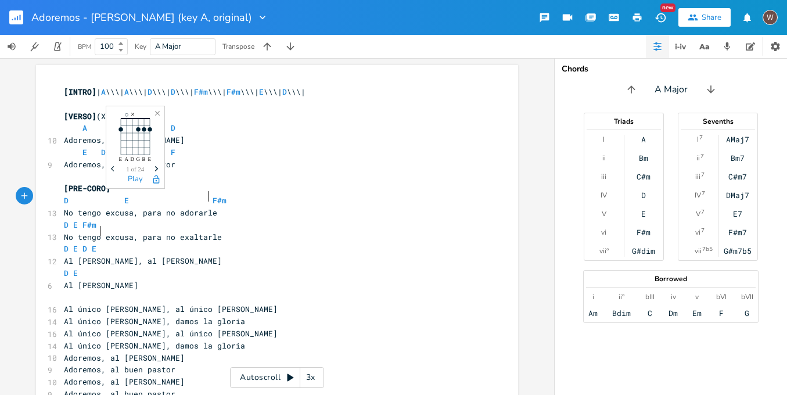
scroll to position [0, 30]
click at [62, 231] on pre "No tengo excusa, para no exaltarle" at bounding box center [272, 237] width 420 height 12
click at [67, 223] on span "D E F#m" at bounding box center [80, 225] width 33 height 10
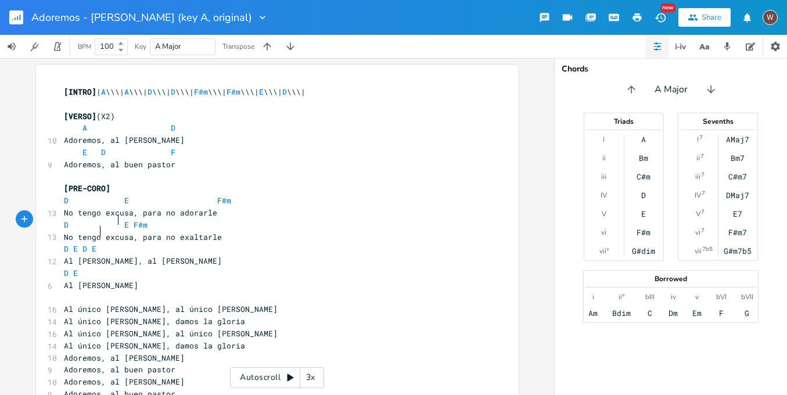
scroll to position [0, 17]
click at [128, 221] on span "D E F#m" at bounding box center [106, 225] width 84 height 10
click at [121, 243] on pre "D E D E" at bounding box center [272, 249] width 420 height 12
click at [118, 248] on pre "D E D E" at bounding box center [272, 249] width 420 height 12
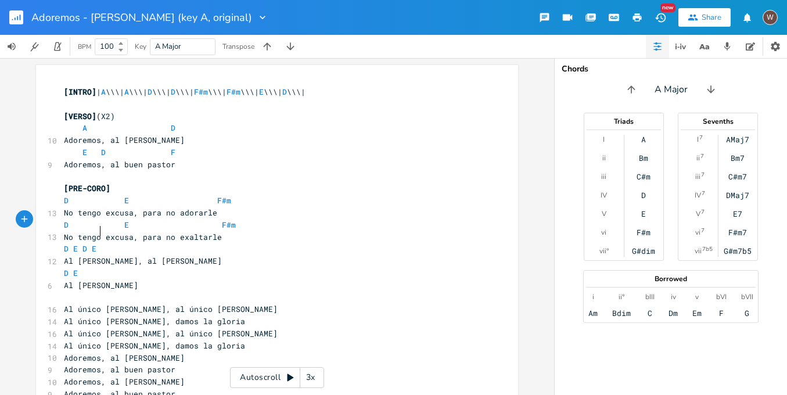
type textarea "E"
click at [116, 256] on span "Al [PERSON_NAME], al [PERSON_NAME]" at bounding box center [143, 261] width 158 height 10
click at [108, 257] on span "Al [PERSON_NAME], al [PERSON_NAME]" at bounding box center [143, 261] width 158 height 10
click at [171, 256] on span "Al [PERSON_NAME], al [PERSON_NAME]" at bounding box center [143, 261] width 158 height 10
click at [99, 232] on span "No tengo excusa, para no exaltarle" at bounding box center [143, 237] width 158 height 10
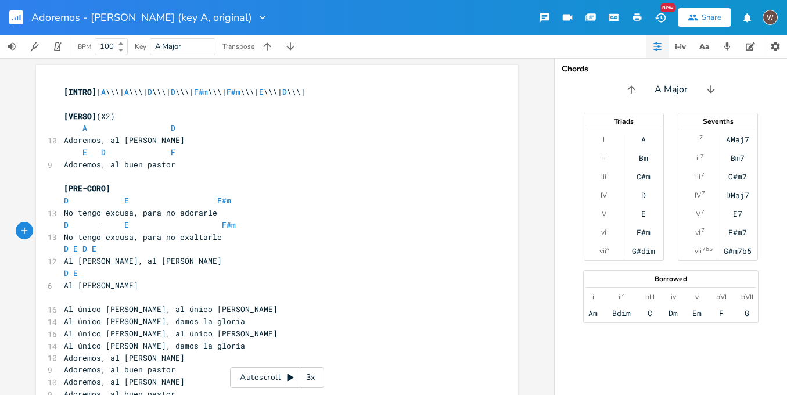
click at [18, 20] on rect "button" at bounding box center [16, 17] width 14 height 14
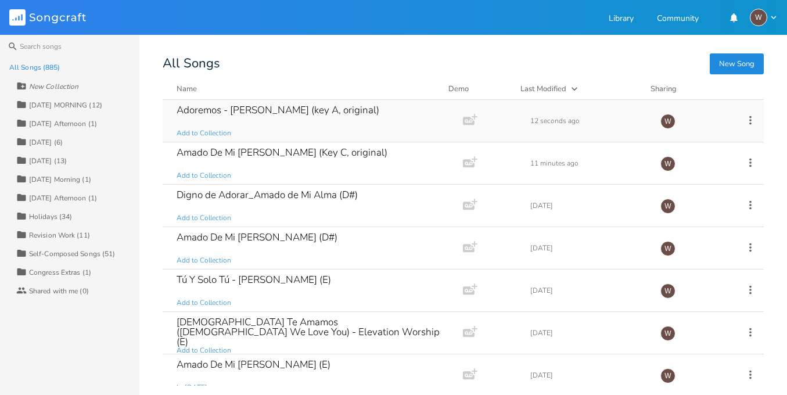
click at [361, 123] on div "Adoremos - [PERSON_NAME] (key A, original) Add to Collection" at bounding box center [311, 121] width 268 height 42
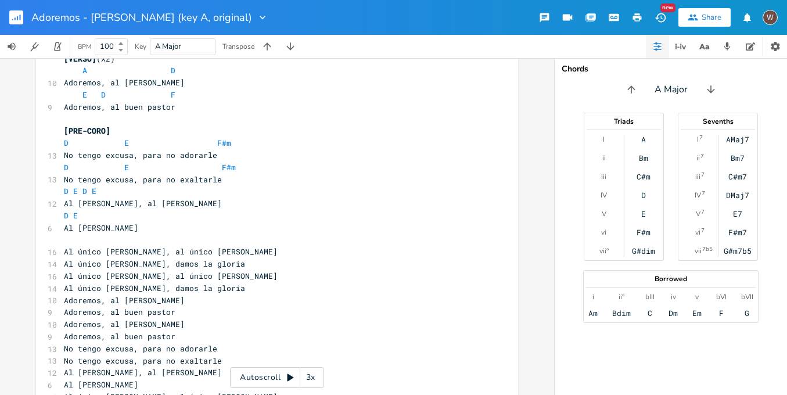
scroll to position [69, 0]
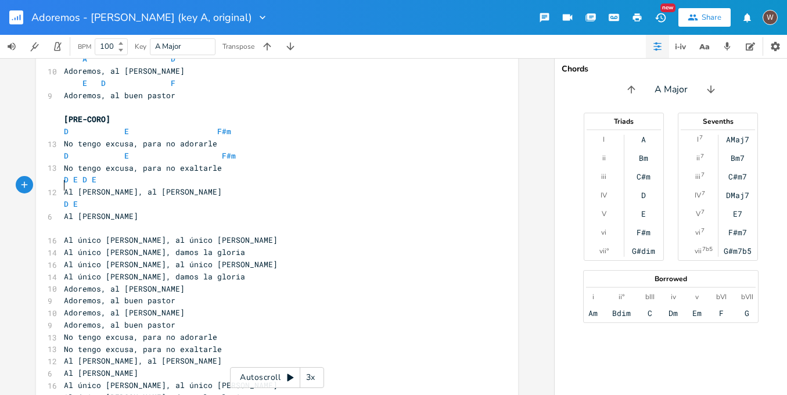
click at [64, 187] on span "Al [PERSON_NAME], al [PERSON_NAME]" at bounding box center [143, 192] width 158 height 10
click at [69, 177] on span "D E D E" at bounding box center [80, 179] width 33 height 10
click at [129, 176] on span "D" at bounding box center [131, 179] width 5 height 11
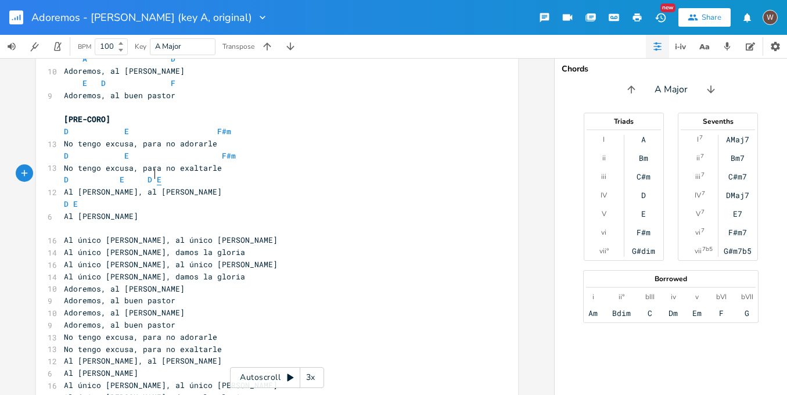
click at [157, 174] on span "E" at bounding box center [159, 179] width 5 height 11
click at [114, 179] on pre "D E D E" at bounding box center [272, 180] width 420 height 12
click at [138, 174] on span "D E D E" at bounding box center [140, 179] width 153 height 10
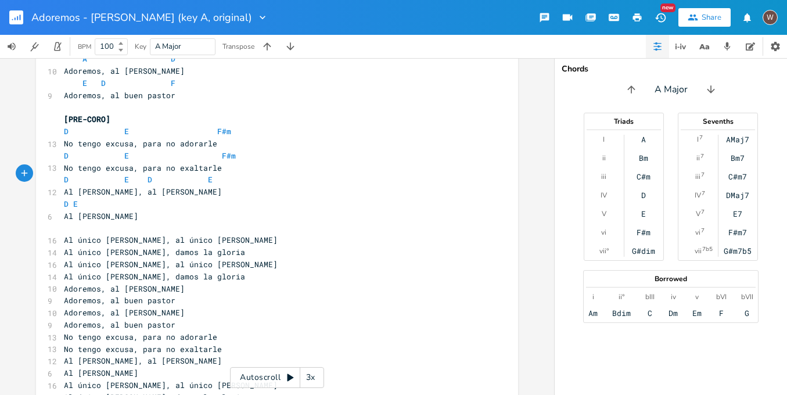
click at [64, 211] on span "Al [PERSON_NAME]" at bounding box center [101, 216] width 74 height 10
click at [73, 199] on span "E" at bounding box center [75, 204] width 5 height 11
click at [145, 224] on pre "​" at bounding box center [272, 229] width 420 height 12
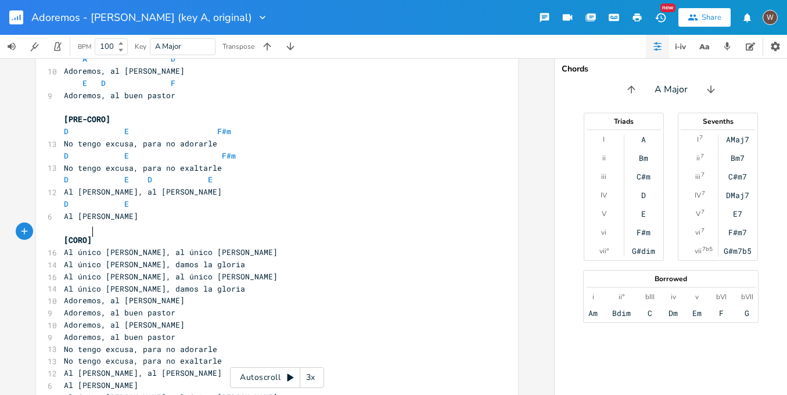
scroll to position [0, 22]
type textarea "[CORO](X2)"
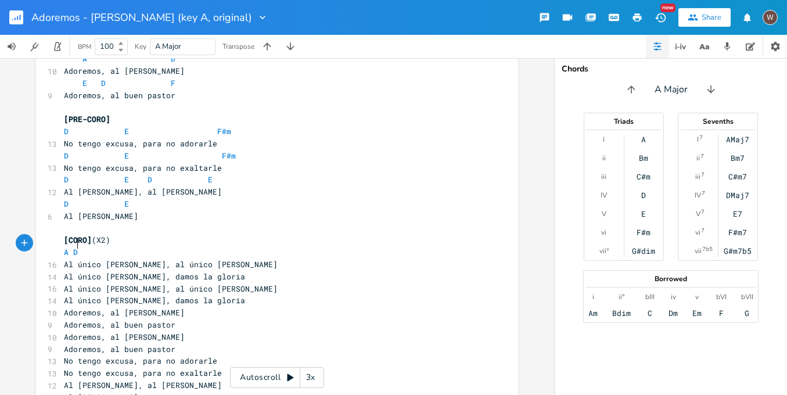
scroll to position [0, 11]
type textarea "A D"
click at [94, 258] on li "D" at bounding box center [87, 256] width 35 height 12
click at [257, 259] on pre "Al único [PERSON_NAME], al único [PERSON_NAME]" at bounding box center [272, 265] width 420 height 12
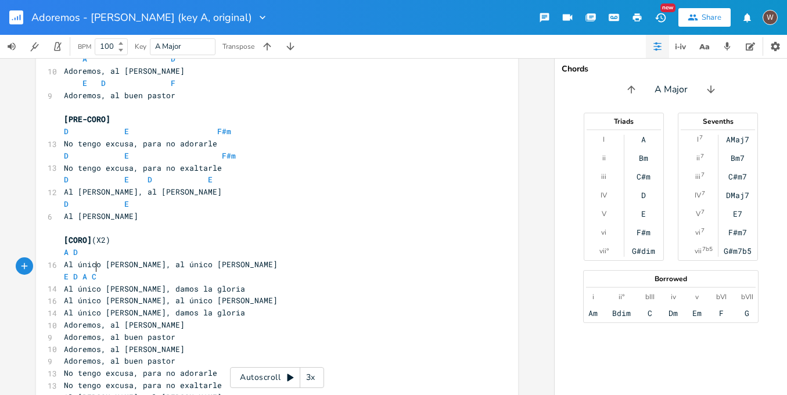
scroll to position [0, 22]
type textarea "E D A C E"
click at [92, 271] on span "C" at bounding box center [94, 276] width 5 height 11
click at [205, 234] on pre "[CORO] (X2)" at bounding box center [272, 240] width 420 height 12
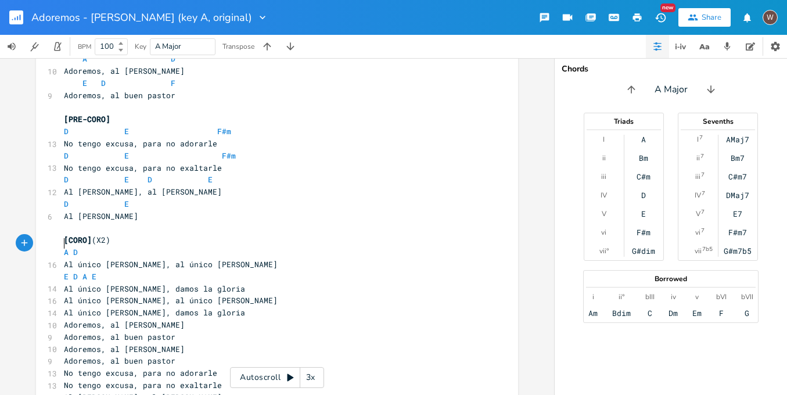
click at [62, 246] on pre "A D" at bounding box center [272, 252] width 420 height 12
click at [129, 247] on span "D" at bounding box center [131, 252] width 5 height 11
click at [114, 247] on span "A D" at bounding box center [136, 252] width 144 height 10
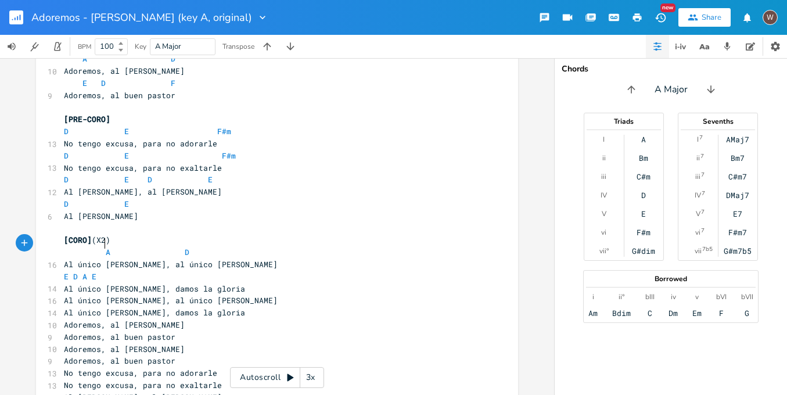
scroll to position [0, 1]
click at [189, 247] on span "D" at bounding box center [191, 252] width 5 height 11
click at [62, 271] on pre "E D A E" at bounding box center [272, 277] width 420 height 12
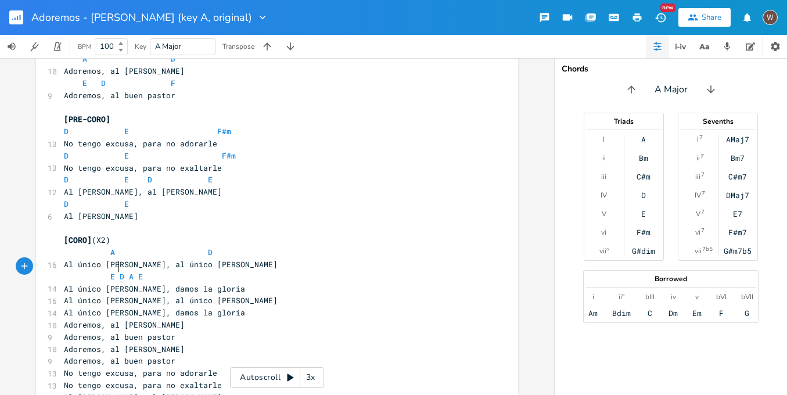
click at [114, 271] on span "E D A E" at bounding box center [103, 276] width 79 height 10
click at [162, 271] on span "A" at bounding box center [164, 276] width 5 height 11
click at [213, 271] on span "E" at bounding box center [215, 276] width 5 height 11
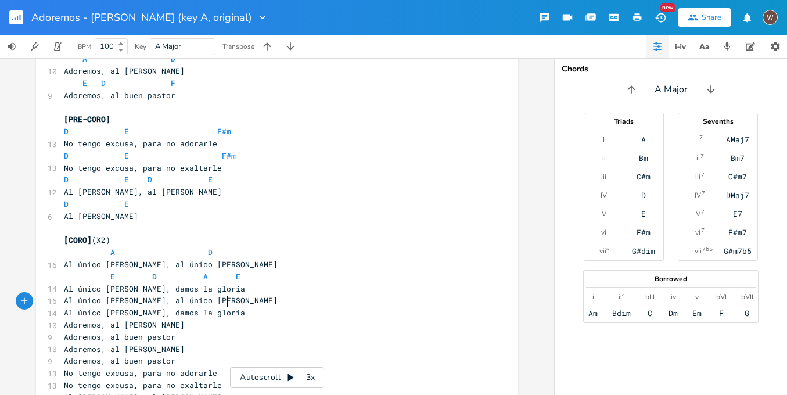
type textarea "Al único [PERSON_NAME], al único [PERSON_NAME][DEMOGRAPHIC_DATA] [PERSON_NAME],…"
drag, startPoint x: 231, startPoint y: 300, endPoint x: 237, endPoint y: 302, distance: 6.1
click at [57, 293] on div "Al único [PERSON_NAME], al único [PERSON_NAME] Al único [PERSON_NAME][DEMOGRAPH…" at bounding box center [277, 268] width 482 height 545
click at [234, 307] on pre "Al único [PERSON_NAME], damos la gloria" at bounding box center [272, 313] width 420 height 12
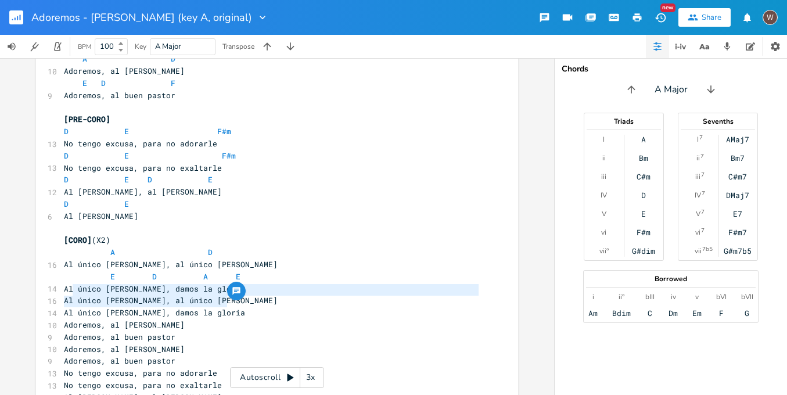
type textarea "Al único [PERSON_NAME], al único [PERSON_NAME][DEMOGRAPHIC_DATA] [PERSON_NAME],…"
drag, startPoint x: 230, startPoint y: 303, endPoint x: 58, endPoint y: 290, distance: 172.5
click at [62, 290] on div "[INTRO] | A \\\| A \\\| D \\\| D \\\| F#m \\\| F#m \\\| E \\\| D \\\| ​ [VERSO]…" at bounding box center [272, 270] width 420 height 507
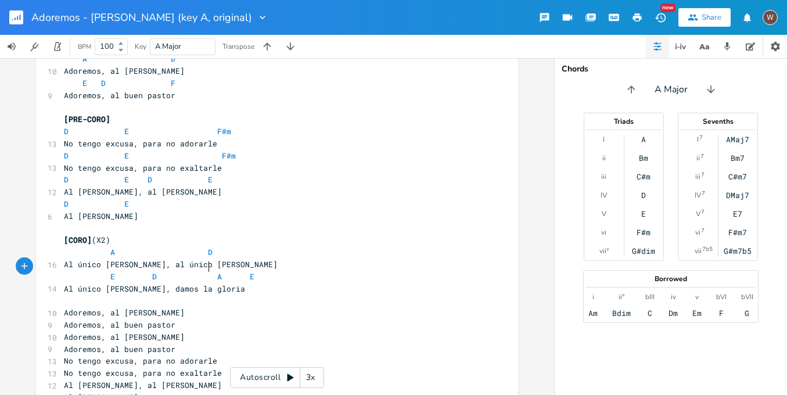
scroll to position [0, 5]
click at [234, 271] on span "E D A E" at bounding box center [159, 276] width 191 height 10
click at [213, 295] on pre "​" at bounding box center [272, 301] width 420 height 12
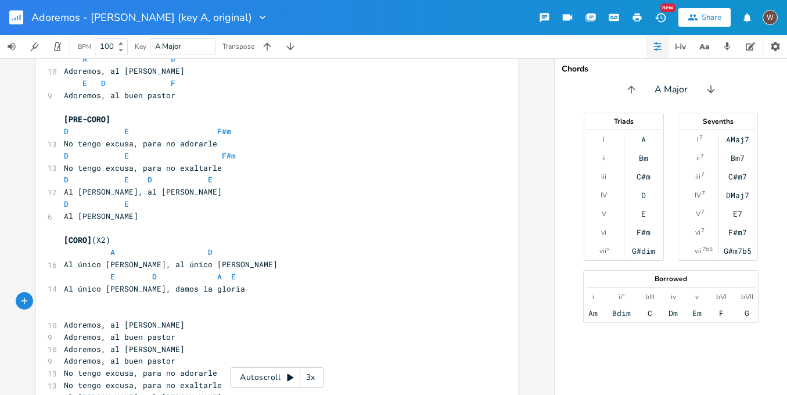
scroll to position [0, 0]
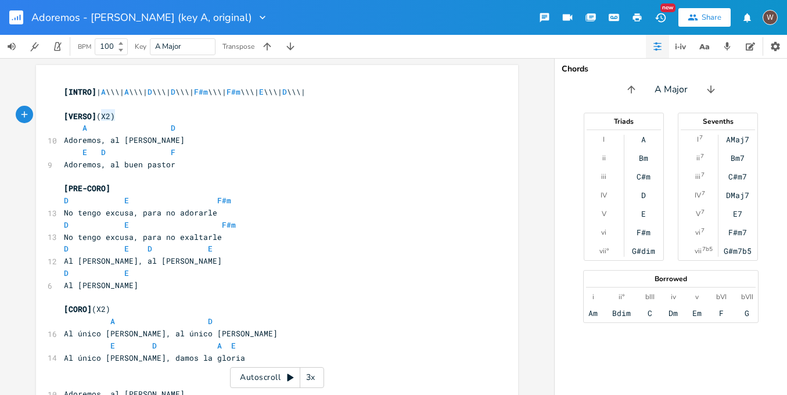
type textarea "[VERSO](X2)"
drag, startPoint x: 121, startPoint y: 117, endPoint x: 37, endPoint y: 112, distance: 85.0
click at [36, 113] on div "[VERSO](X2) x [INTRO] | A \\\| A \\\| D \\\| D \\\| F#m \\\| F#m \\\| E \\\| D …" at bounding box center [277, 337] width 482 height 545
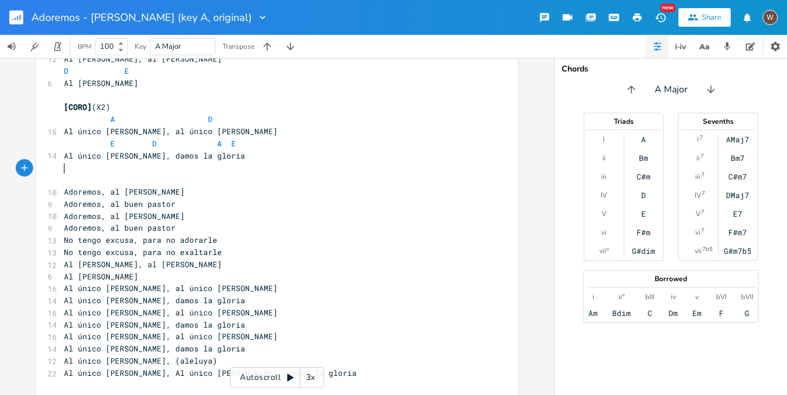
click at [67, 174] on pre "​" at bounding box center [272, 180] width 420 height 12
paste textarea
type textarea "+"
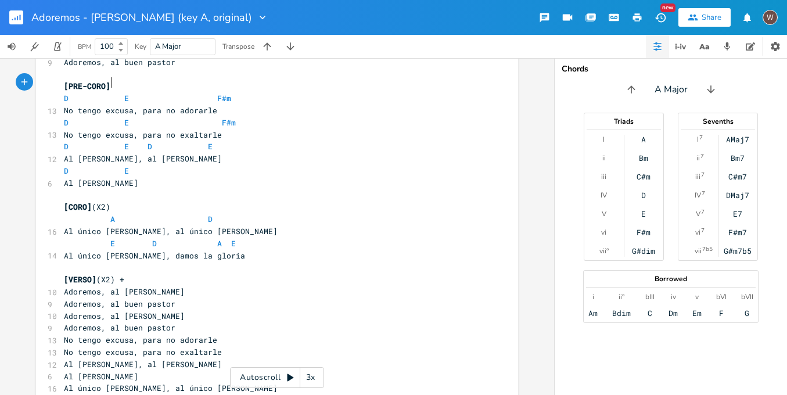
type textarea "[PRE-CORO]"
drag, startPoint x: 116, startPoint y: 84, endPoint x: 34, endPoint y: 83, distance: 82.5
click at [36, 83] on div "[PRE-CORO] x [INTRO] | A \\\| A \\\| D \\\| D \\\| F#m \\\| F#m \\\| E \\\| D \…" at bounding box center [277, 235] width 482 height 545
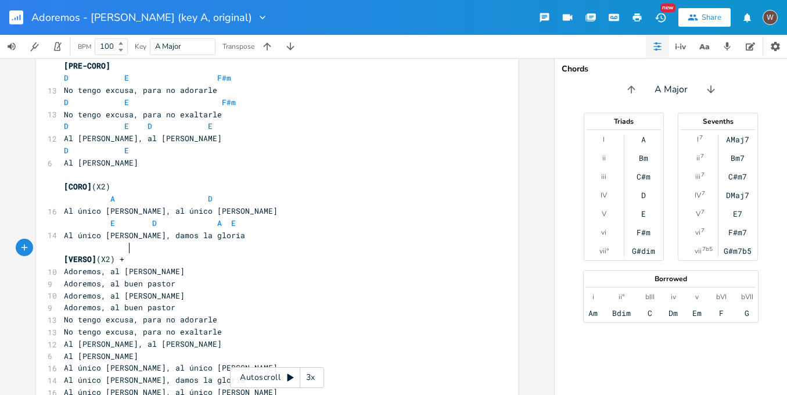
click at [144, 253] on pre "[VERSO] (X2) +" at bounding box center [272, 259] width 420 height 12
paste textarea
type textarea "+"
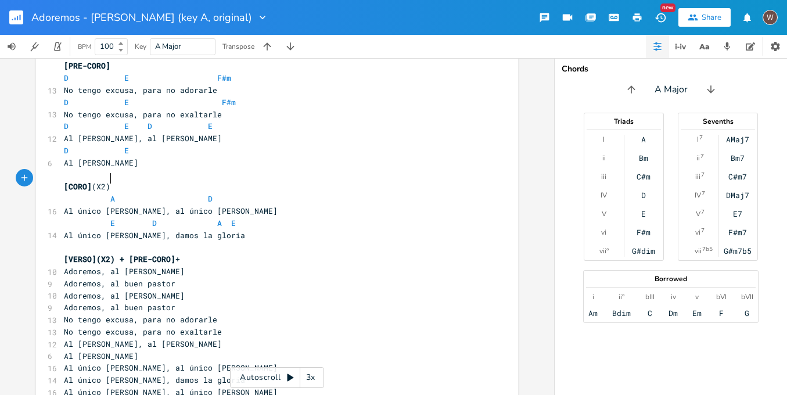
type textarea "[CORO](X2)"
drag, startPoint x: 124, startPoint y: 178, endPoint x: 40, endPoint y: 178, distance: 84.8
click at [40, 178] on div "[CORO](X2) x [INTRO] | A \\\| A \\\| D \\\| D \\\| F#m \\\| F#m \\\| E \\\| D \…" at bounding box center [277, 214] width 482 height 545
click at [199, 253] on pre "[VERSO](X2) + [PRE-CORO] +" at bounding box center [272, 259] width 420 height 12
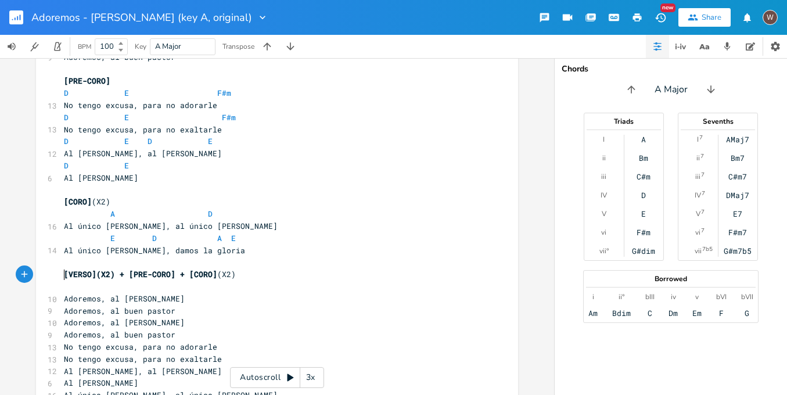
scroll to position [126, 0]
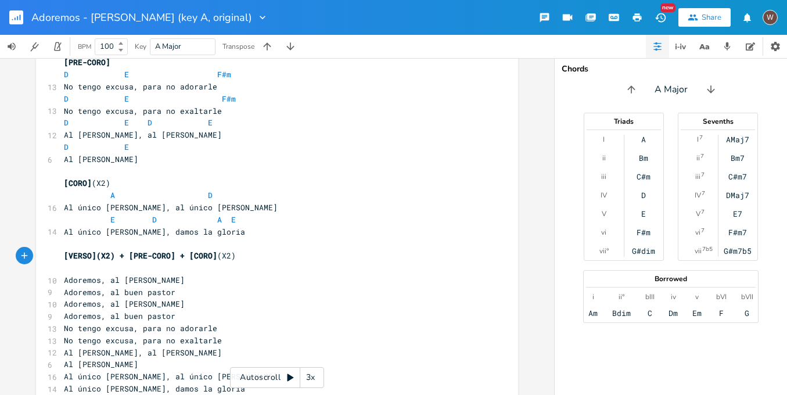
click at [116, 81] on span "No tengo excusa, para no adorarle" at bounding box center [140, 86] width 153 height 10
click at [115, 70] on span "D E F#m" at bounding box center [147, 74] width 167 height 10
click at [117, 95] on span "D E F#m" at bounding box center [150, 99] width 172 height 10
click at [197, 70] on span "D E F#m" at bounding box center [150, 74] width 172 height 10
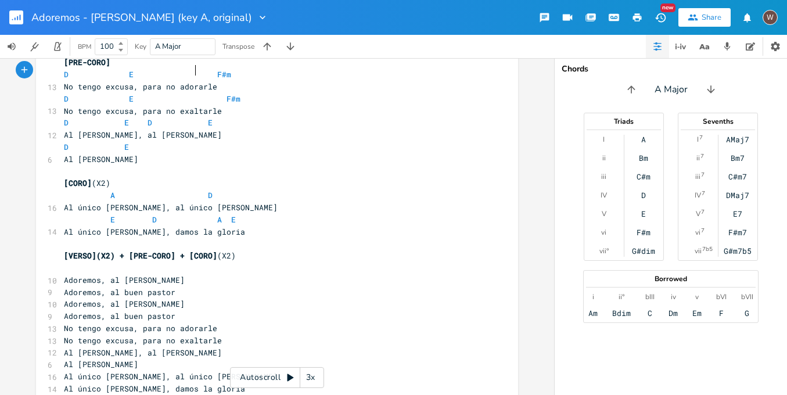
click at [200, 96] on span "D E F#m" at bounding box center [152, 99] width 177 height 10
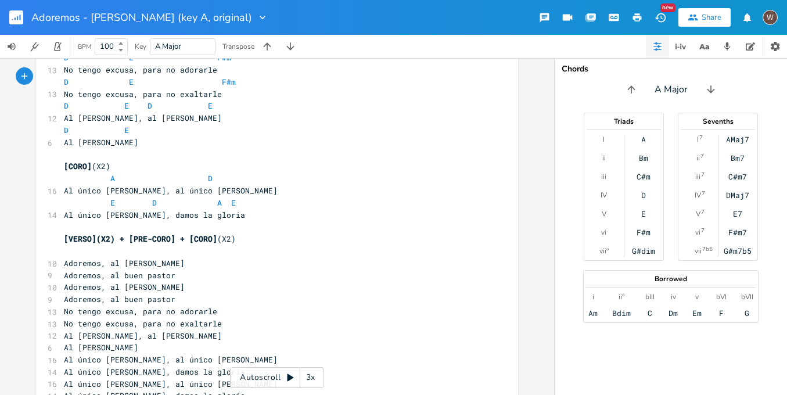
scroll to position [179, 0]
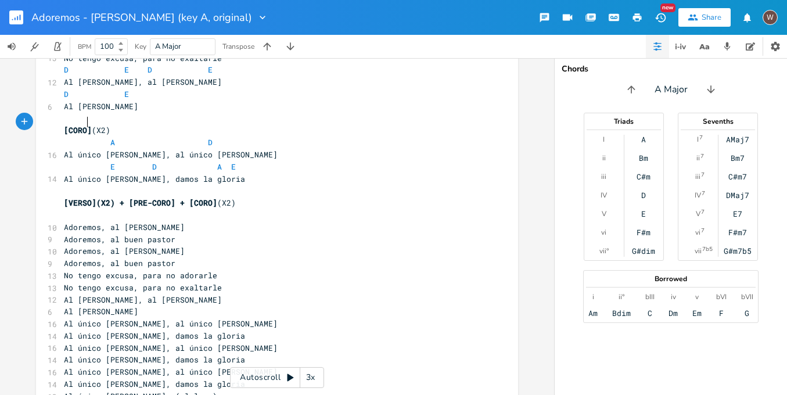
click at [85, 125] on span "[CORO]" at bounding box center [78, 130] width 28 height 10
type textarea "1"
click at [213, 198] on span "[VERSO](X2) + [PRE-CORO] + [CORO]" at bounding box center [140, 203] width 153 height 10
type textarea "1"
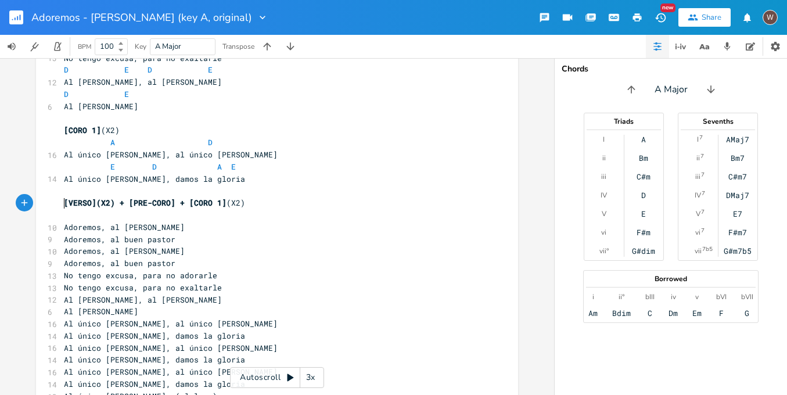
click at [152, 209] on pre "​" at bounding box center [272, 215] width 420 height 12
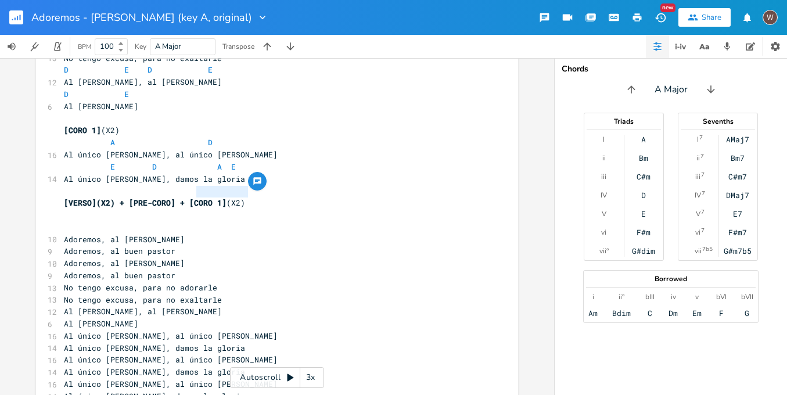
type textarea "[CORO 1](X2)"
drag, startPoint x: 246, startPoint y: 193, endPoint x: 189, endPoint y: 192, distance: 57.0
click at [189, 197] on pre "[VERSO](X2) + [PRE-CORO] + [CORO 1] (X2)" at bounding box center [272, 203] width 420 height 12
click at [101, 221] on pre "​" at bounding box center [272, 227] width 420 height 12
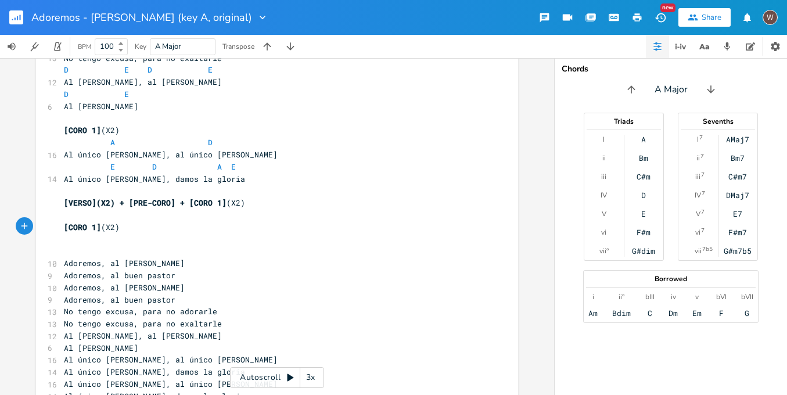
scroll to position [0, 3]
type textarea "F"
click at [77, 262] on li "F#m" at bounding box center [78, 263] width 35 height 12
type textarea "D"
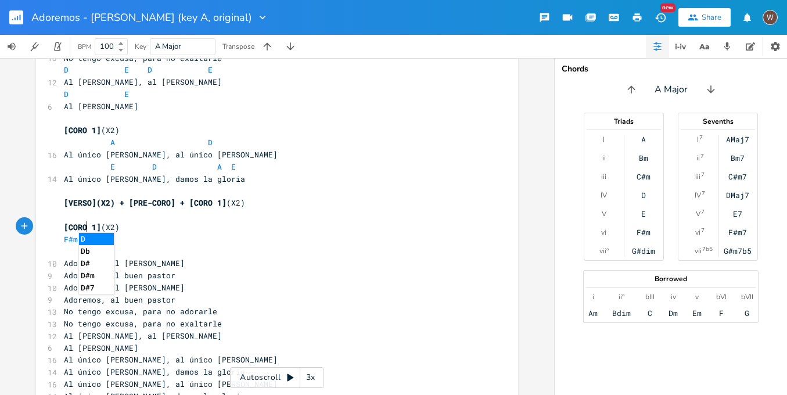
click at [104, 241] on li "D" at bounding box center [96, 239] width 35 height 12
click at [94, 222] on span "[CORO 1]" at bounding box center [82, 227] width 37 height 10
type textarea "2"
click at [69, 245] on pre "​" at bounding box center [272, 251] width 420 height 12
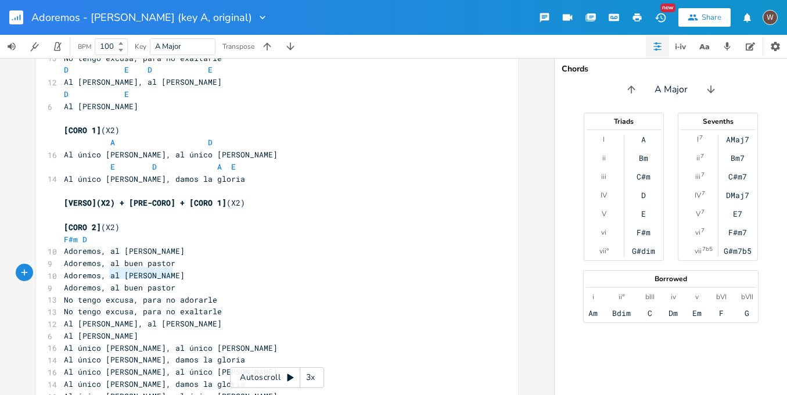
type textarea "s, al buen pastor"
drag, startPoint x: 187, startPoint y: 278, endPoint x: 94, endPoint y: 273, distance: 93.1
click at [94, 282] on pre "Adoremos, al buen pastor" at bounding box center [272, 288] width 420 height 12
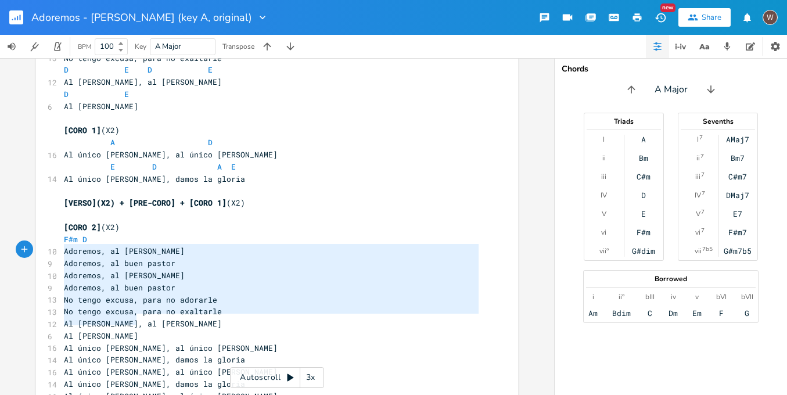
type textarea "Adoremos, al rey de [PERSON_NAME], al buen pastor [PERSON_NAME], al rey de [PER…"
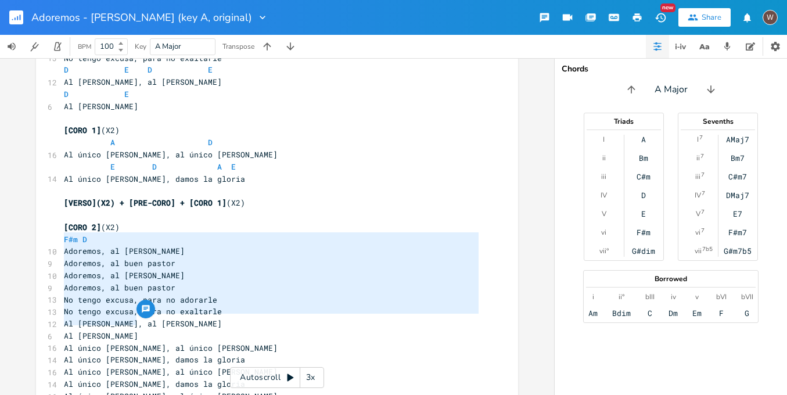
drag, startPoint x: 147, startPoint y: 321, endPoint x: 54, endPoint y: 241, distance: 122.8
click at [54, 241] on div "Adoremos, al rey de [PERSON_NAME], al buen pastor [PERSON_NAME], al rey de [PER…" at bounding box center [277, 176] width 482 height 581
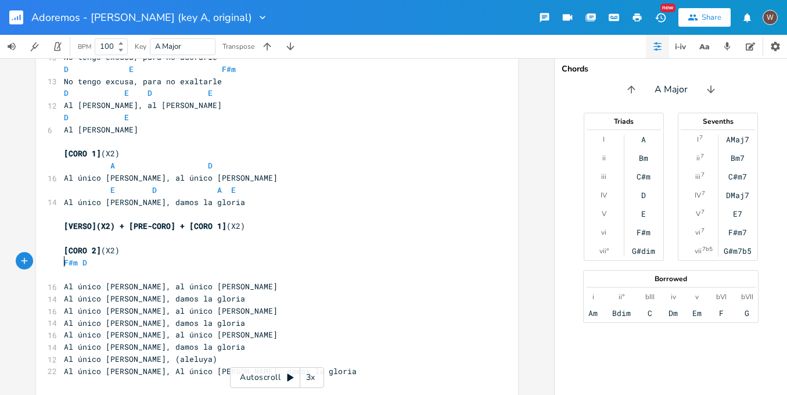
scroll to position [144, 0]
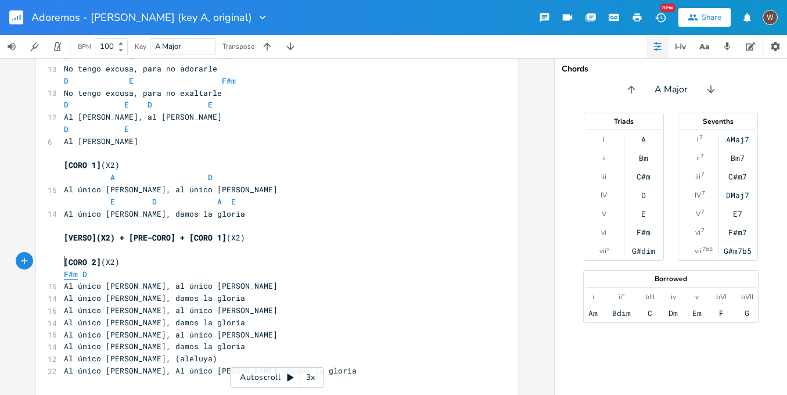
click at [64, 269] on span "F#m" at bounding box center [71, 274] width 14 height 11
click at [129, 269] on span "D" at bounding box center [131, 274] width 5 height 11
click at [253, 280] on pre "Al único [PERSON_NAME], al único [PERSON_NAME]" at bounding box center [272, 286] width 420 height 12
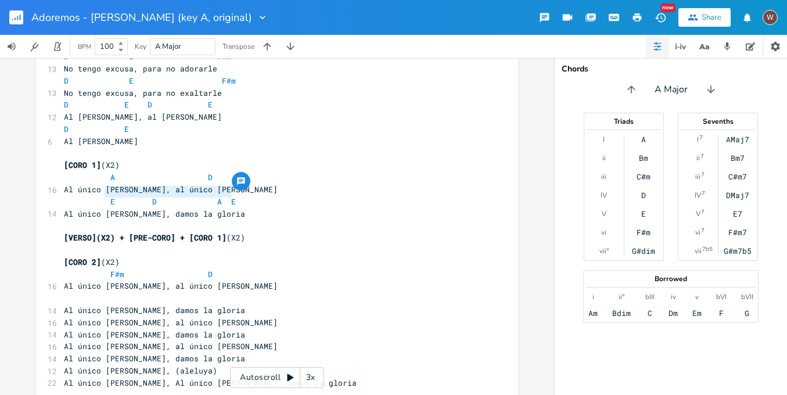
type textarea "E D A E"
drag, startPoint x: 232, startPoint y: 190, endPoint x: 104, endPoint y: 197, distance: 128.6
click at [104, 197] on pre "E D A E" at bounding box center [272, 202] width 420 height 12
click at [89, 292] on pre "​" at bounding box center [272, 298] width 420 height 12
paste textarea
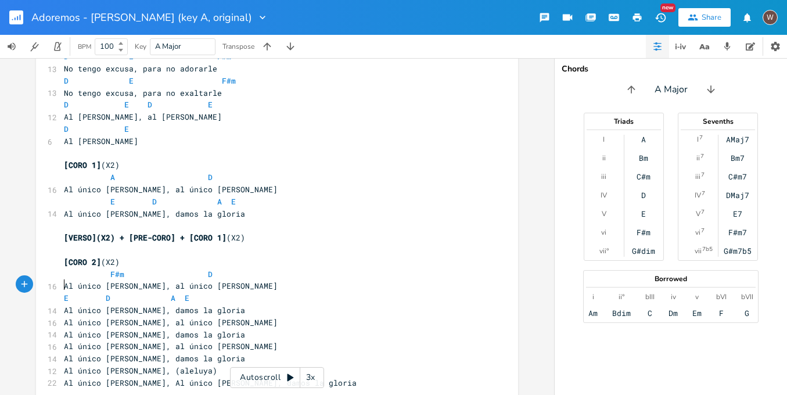
click at [62, 292] on pre "E D A E" at bounding box center [272, 298] width 420 height 12
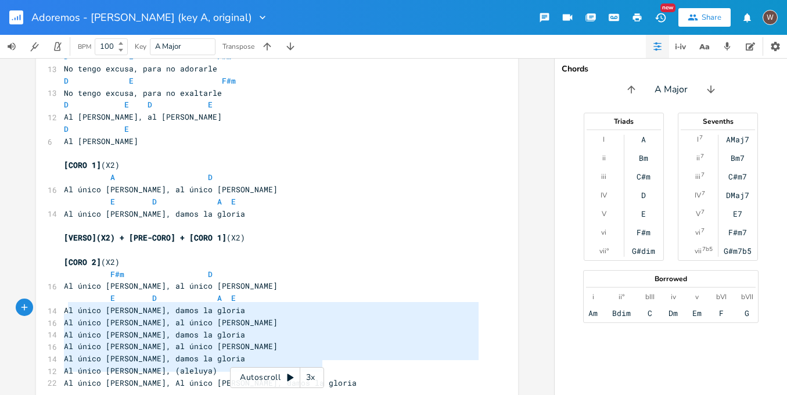
type textarea "Al único [PERSON_NAME], al único [PERSON_NAME][DEMOGRAPHIC_DATA] [PERSON_NAME],…"
drag, startPoint x: 327, startPoint y: 367, endPoint x: 58, endPoint y: 310, distance: 274.5
click at [62, 310] on div "[INTRO] | A \\\| A \\\| D \\\| D \\\| F#m \\\| F#m \\\| E \\\| D \\\| ​ [VERSO]…" at bounding box center [272, 171] width 420 height 459
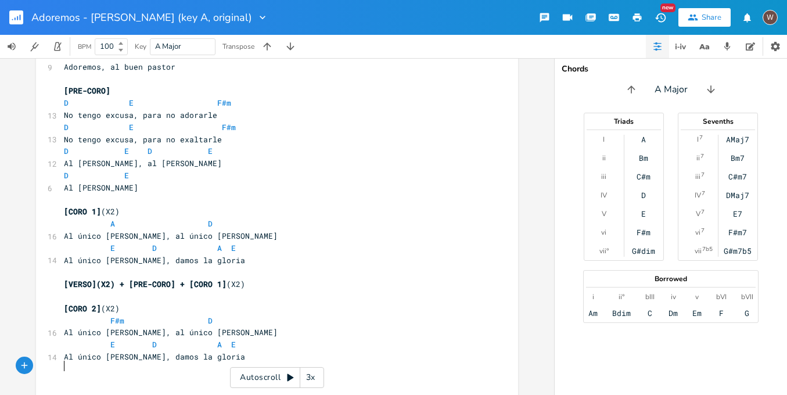
scroll to position [0, 0]
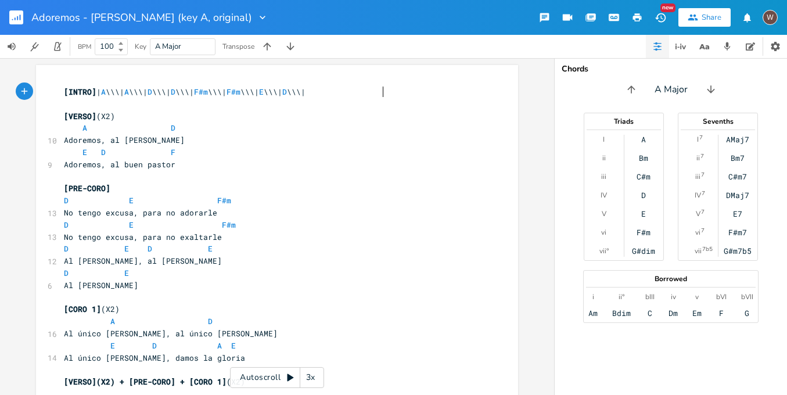
type textarea "E \\\| D \\\|"
type textarea "[VERSO](X2)"
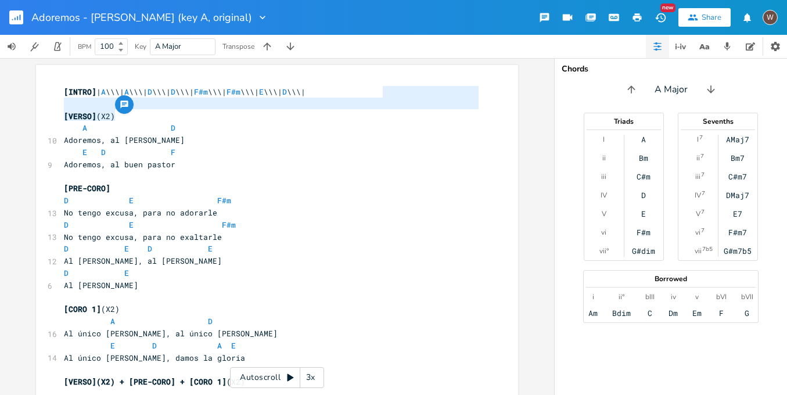
drag, startPoint x: 398, startPoint y: 92, endPoint x: 195, endPoint y: 115, distance: 204.7
click at [195, 115] on div "[INTRO] | A \\\| A \\\| D \\\| D \\\| F#m \\\| F#m \\\| E \\\| D \\\| ​ [VERSO]…" at bounding box center [272, 291] width 420 height 411
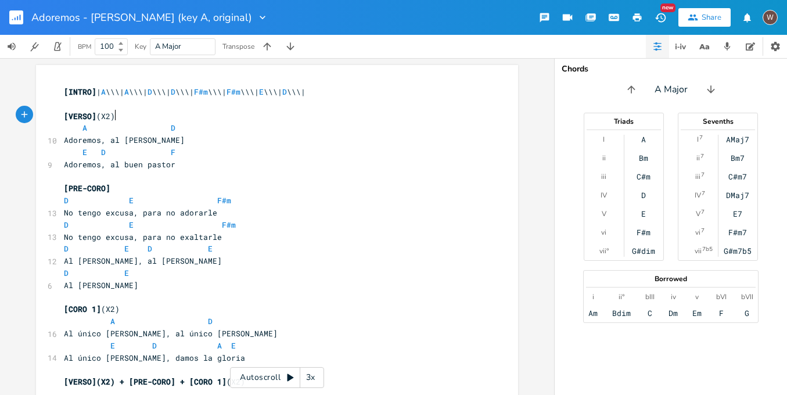
drag, startPoint x: 228, startPoint y: 116, endPoint x: 216, endPoint y: 114, distance: 12.3
click at [225, 115] on pre "[VERSO] (X2)" at bounding box center [272, 116] width 420 height 12
type textarea "[INTRO]"
drag, startPoint x: 93, startPoint y: 96, endPoint x: 54, endPoint y: 92, distance: 39.2
click at [54, 92] on div "[INTRO] x [INTRO] | A \\\| A \\\| D \\\| D \\\| F#m \\\| F#m \\\| E \\\| D \\\|…" at bounding box center [277, 289] width 482 height 448
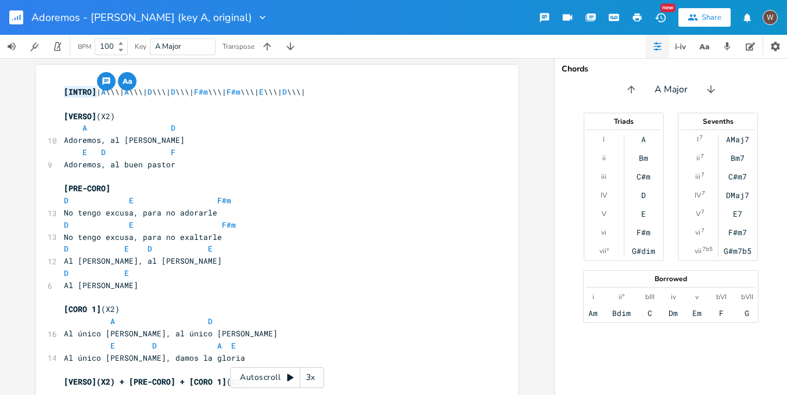
scroll to position [109, 0]
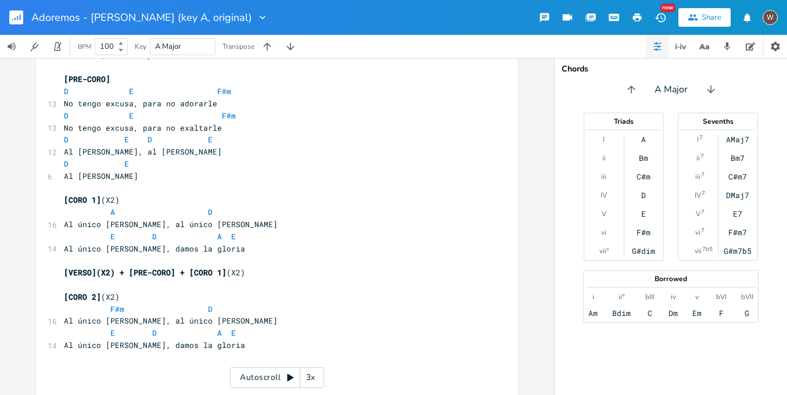
click at [66, 364] on pre "​" at bounding box center [272, 370] width 420 height 12
click at [640, 19] on icon "button" at bounding box center [637, 17] width 9 height 8
click at [20, 17] on icon "button" at bounding box center [20, 18] width 1 height 6
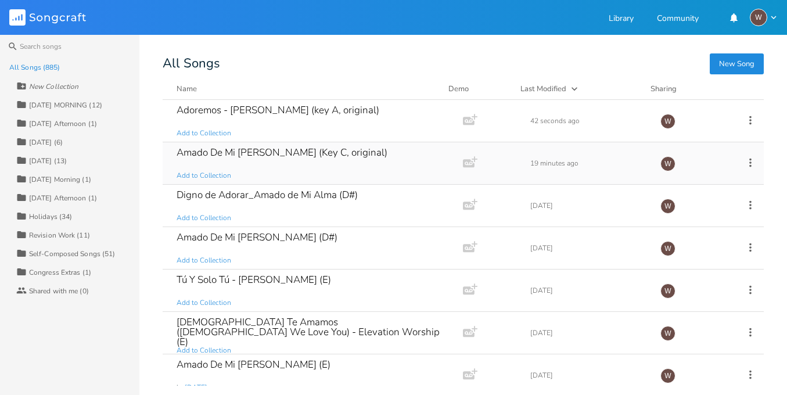
click at [303, 170] on div "Amado De Mi [PERSON_NAME] (Key C, original) Add to Collection" at bounding box center [311, 163] width 268 height 42
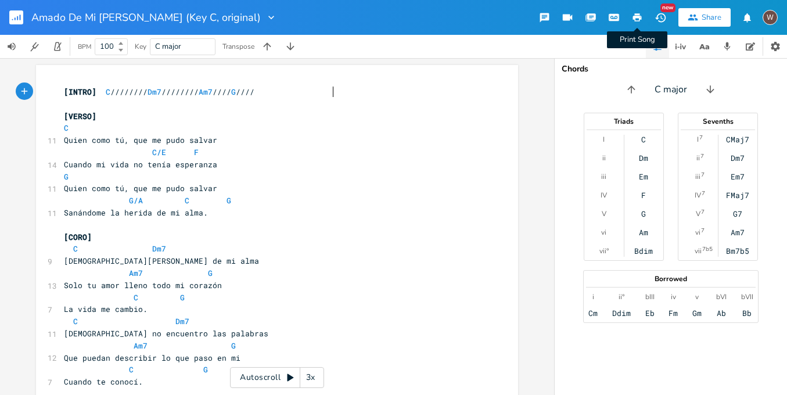
click at [640, 19] on icon "button" at bounding box center [637, 17] width 9 height 8
